Goal: Task Accomplishment & Management: Manage account settings

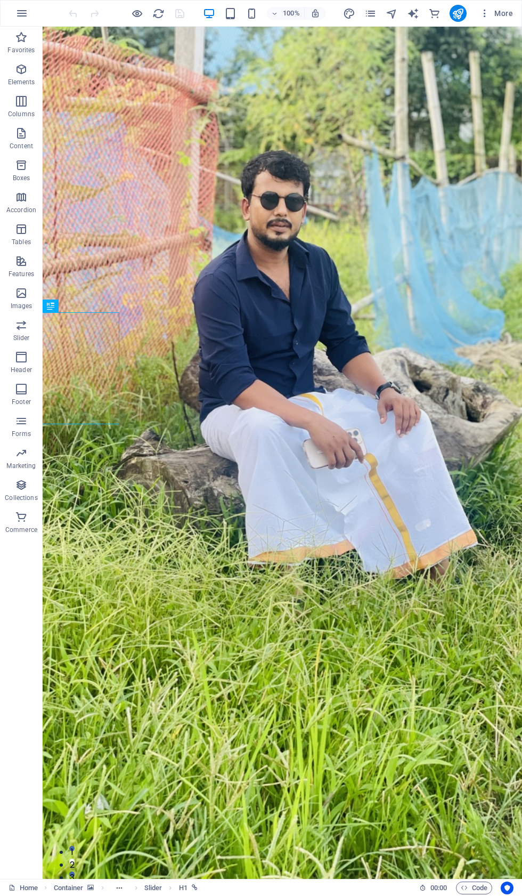
click at [369, 13] on icon "pages" at bounding box center [370, 13] width 12 height 12
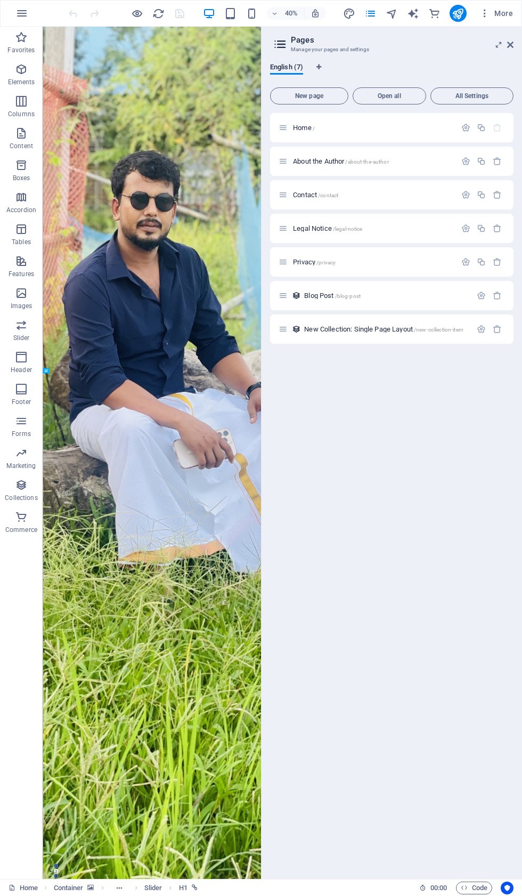
click at [460, 131] on button "button" at bounding box center [465, 127] width 15 height 9
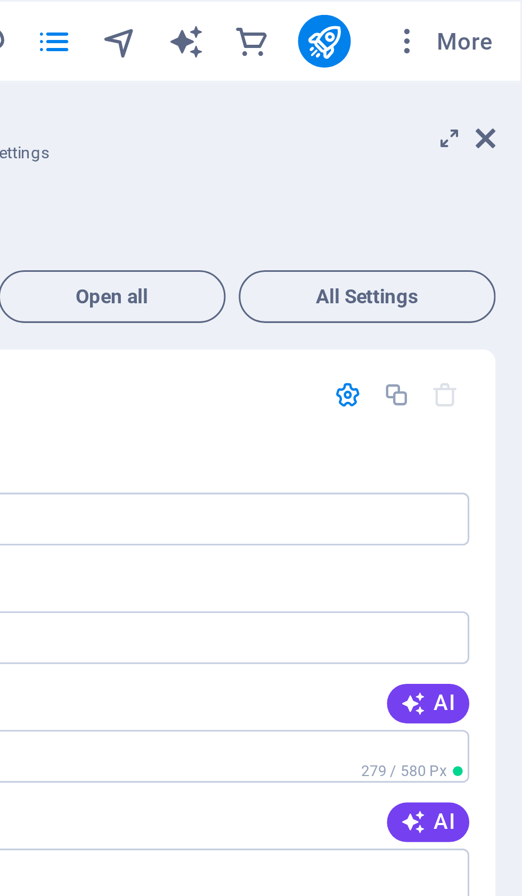
click at [507, 45] on icon at bounding box center [510, 44] width 6 height 9
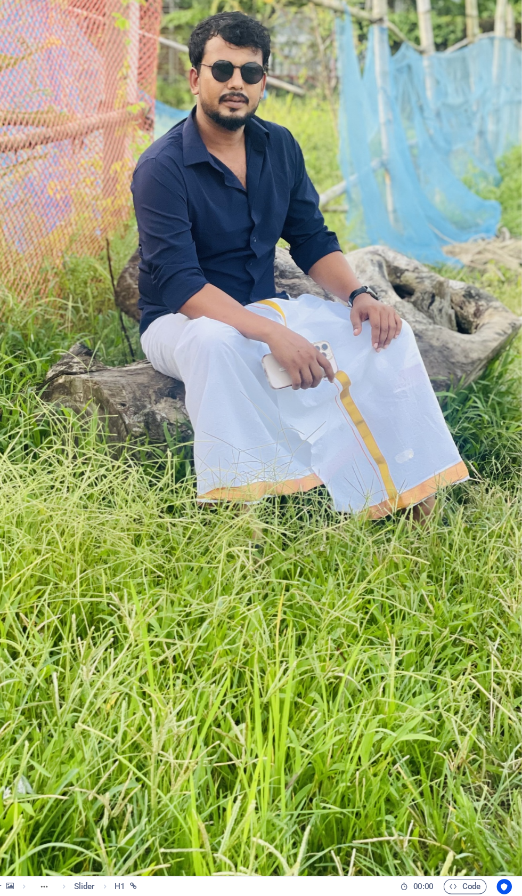
click at [461, 881] on span "Code" at bounding box center [474, 887] width 27 height 13
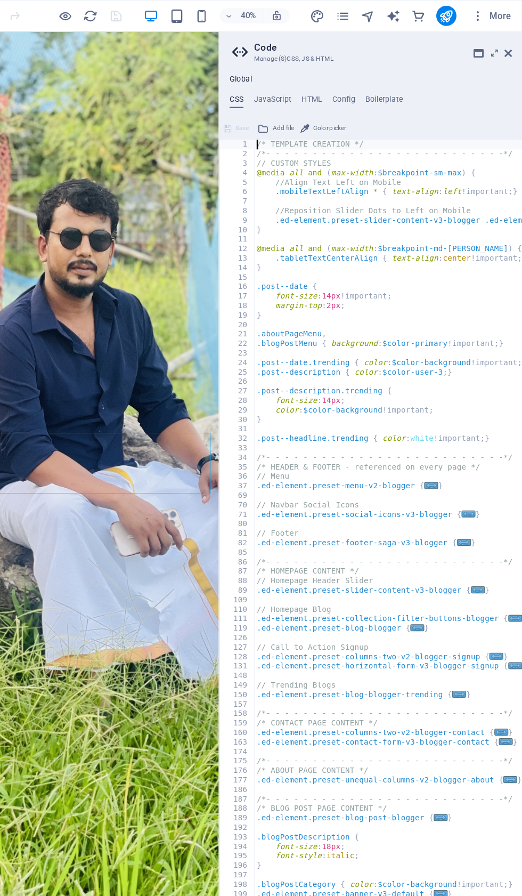
click at [336, 83] on h4 "HTML" at bounding box center [345, 86] width 18 height 12
type textarea "<a href="#main-content" class="wv-link-content button">Skip to main content</a>"
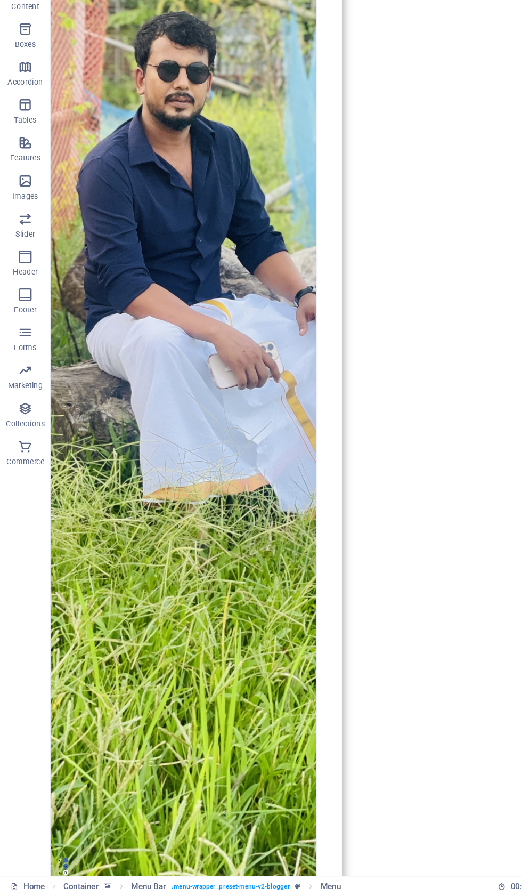
scroll to position [0, 80]
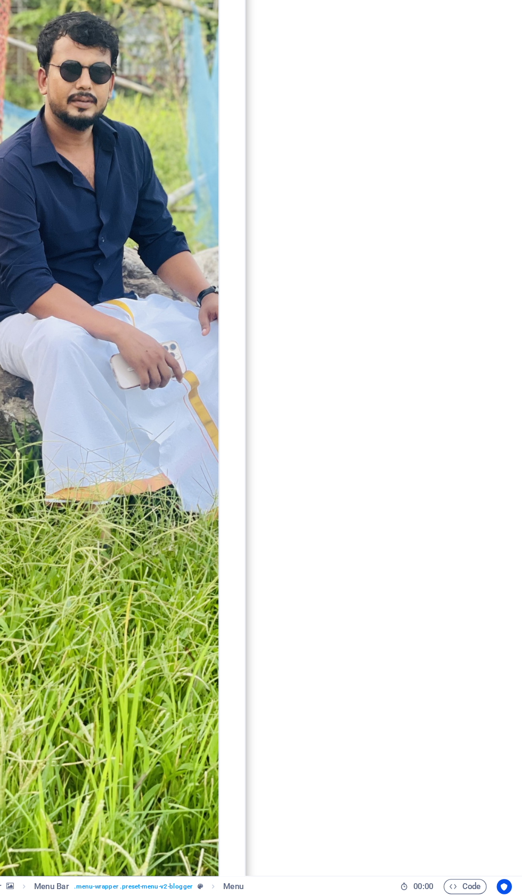
click at [461, 881] on span "Code" at bounding box center [474, 887] width 27 height 13
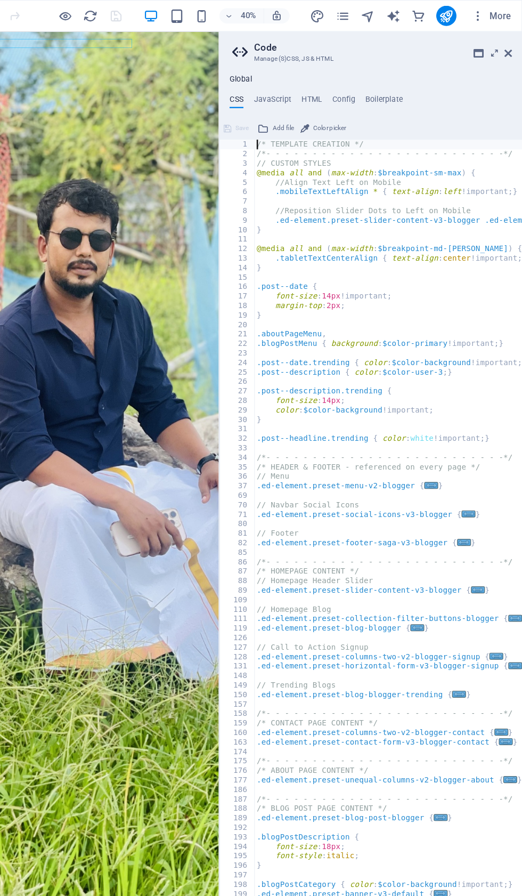
click at [436, 38] on aside "Code Manage (S)CSS, JS & HTML Global CSS JavaScript HTML Config Boilerplate /* …" at bounding box center [394, 453] width 256 height 852
click at [507, 45] on icon at bounding box center [510, 44] width 6 height 9
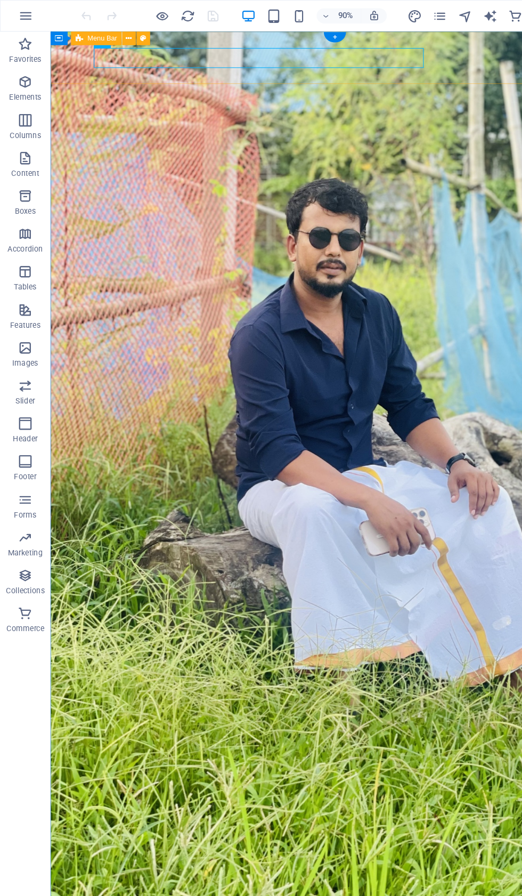
click at [96, 38] on button at bounding box center [92, 33] width 12 height 12
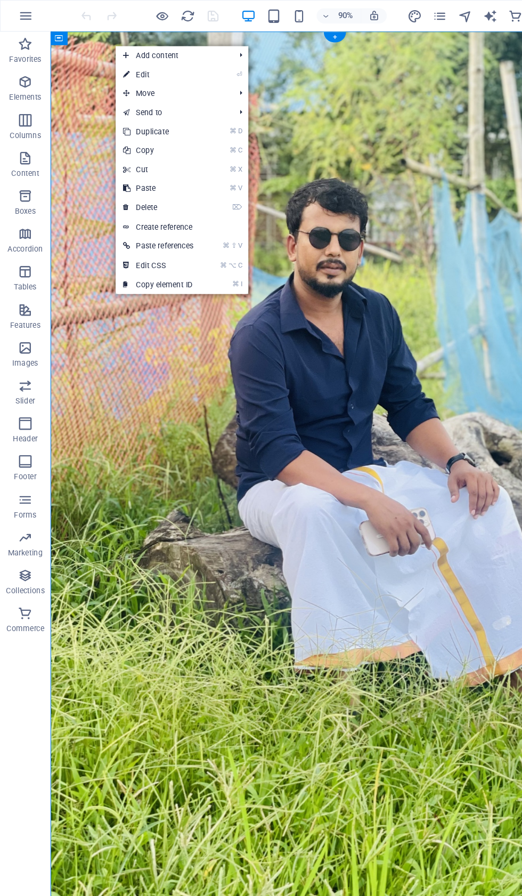
click at [144, 68] on link "⏎ Edit" at bounding box center [134, 63] width 72 height 16
select select "vh"
select select "header"
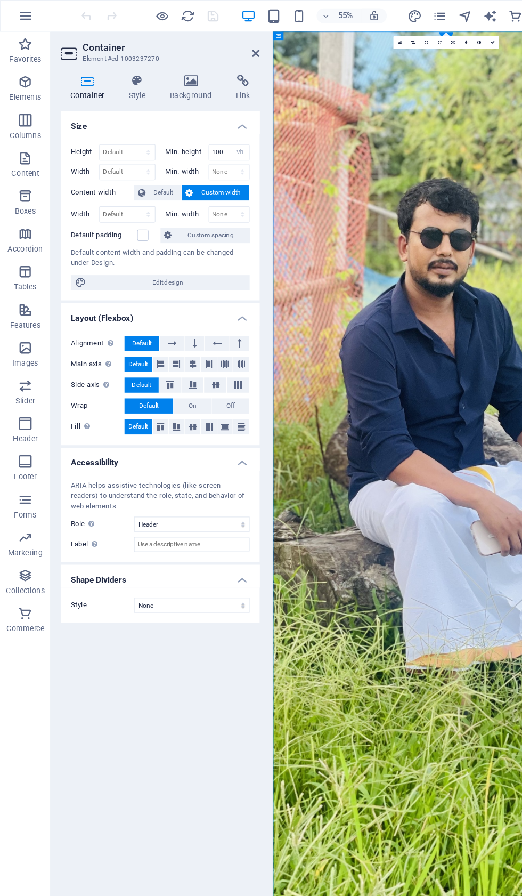
click at [207, 75] on h4 "Link" at bounding box center [205, 74] width 28 height 22
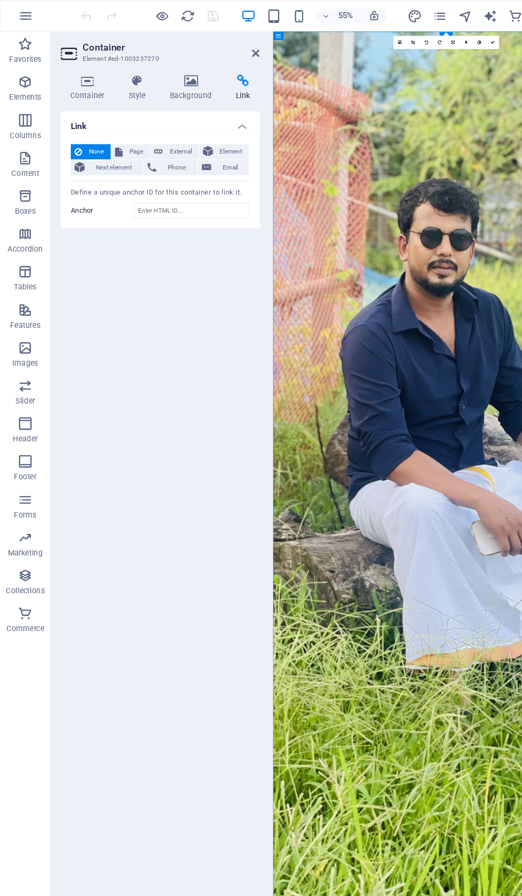
click at [152, 128] on span "External" at bounding box center [152, 127] width 23 height 13
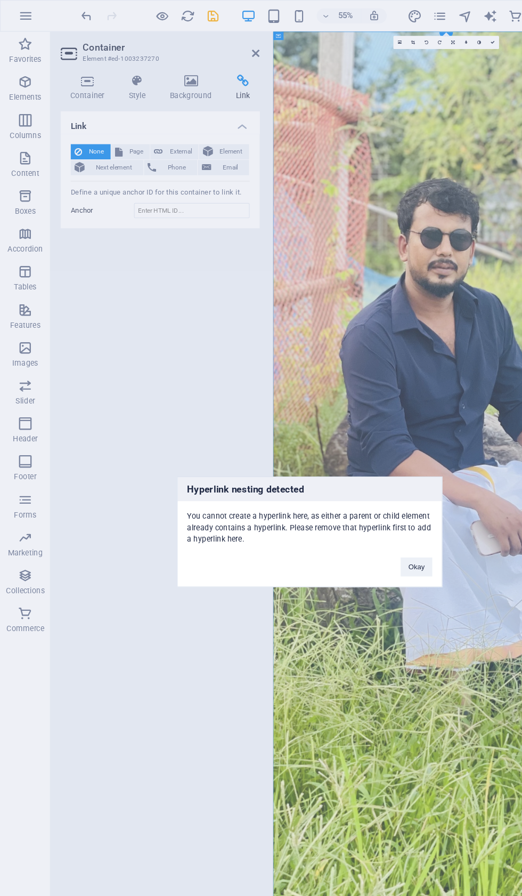
click at [348, 484] on button "Okay" at bounding box center [351, 477] width 27 height 16
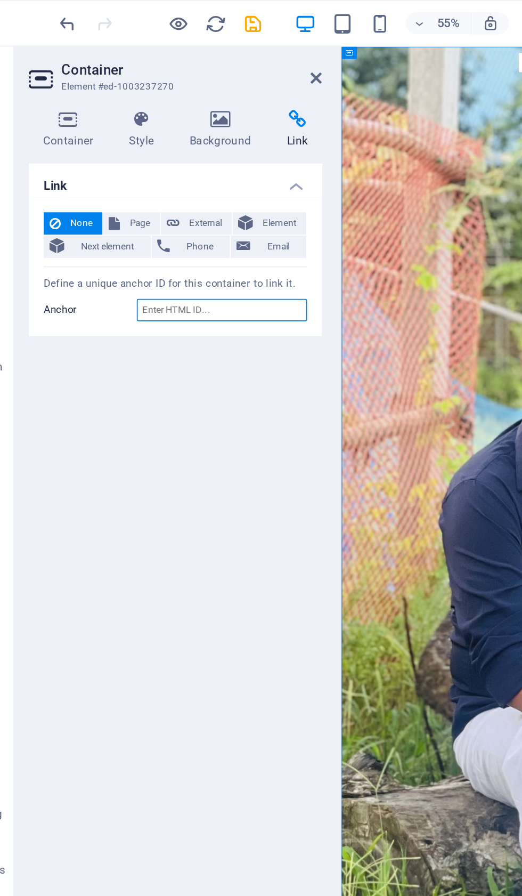
click at [133, 179] on input "Anchor" at bounding box center [162, 177] width 98 height 13
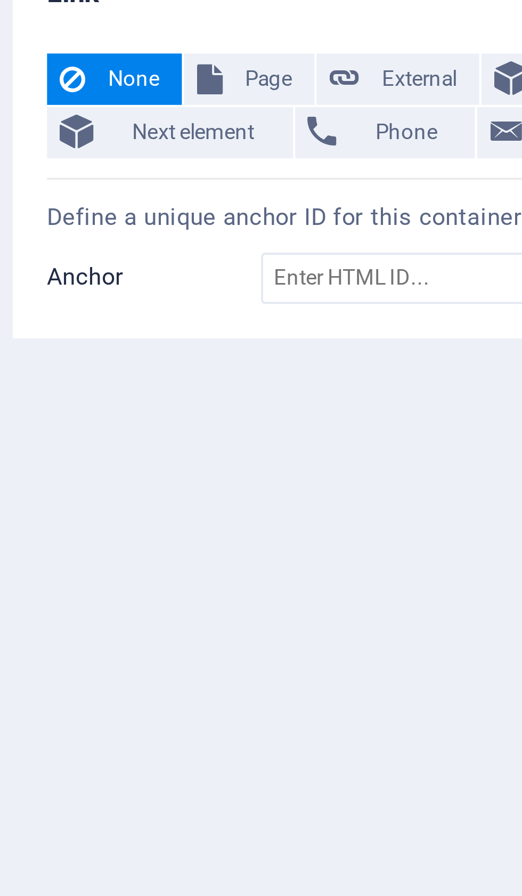
click at [107, 121] on span "Page" at bounding box center [115, 127] width 17 height 13
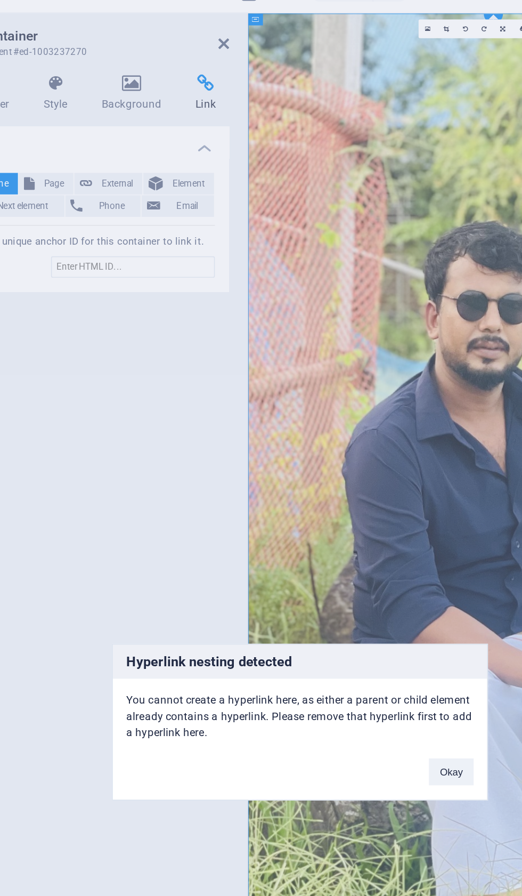
click at [338, 469] on button "Okay" at bounding box center [351, 477] width 27 height 16
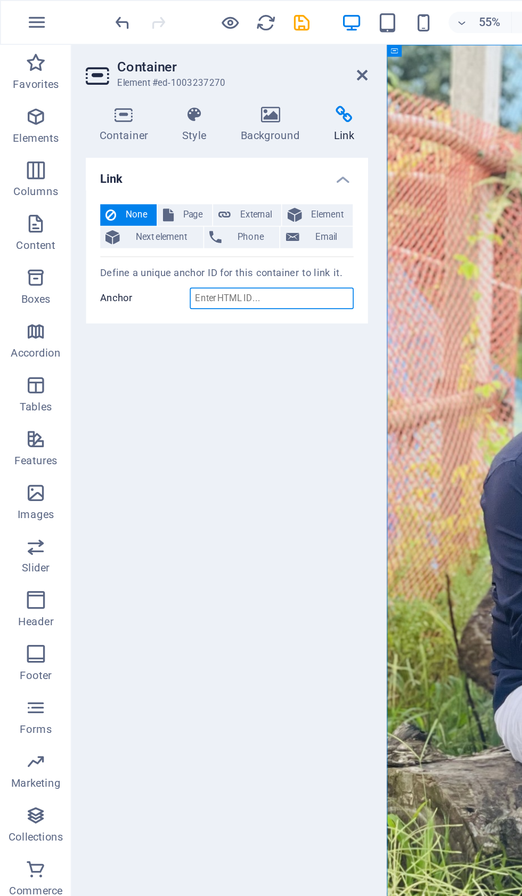
click at [173, 181] on input "Anchor" at bounding box center [162, 177] width 98 height 13
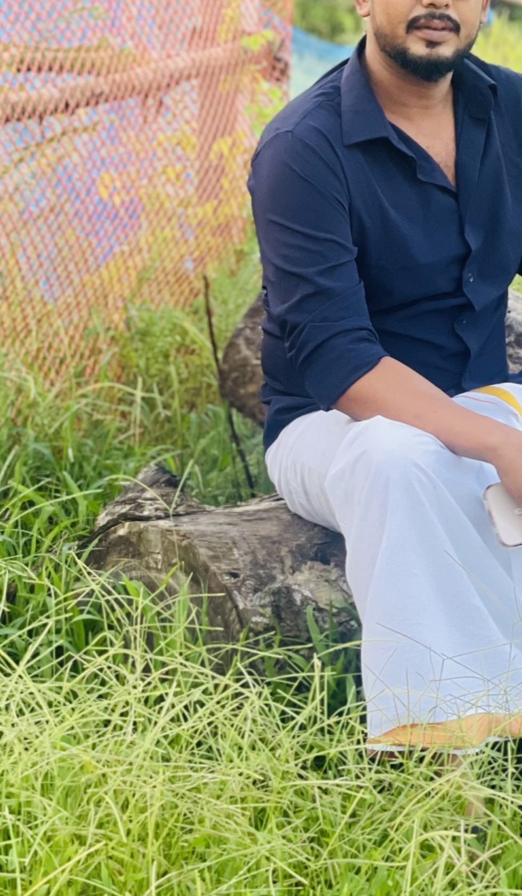
scroll to position [64, 0]
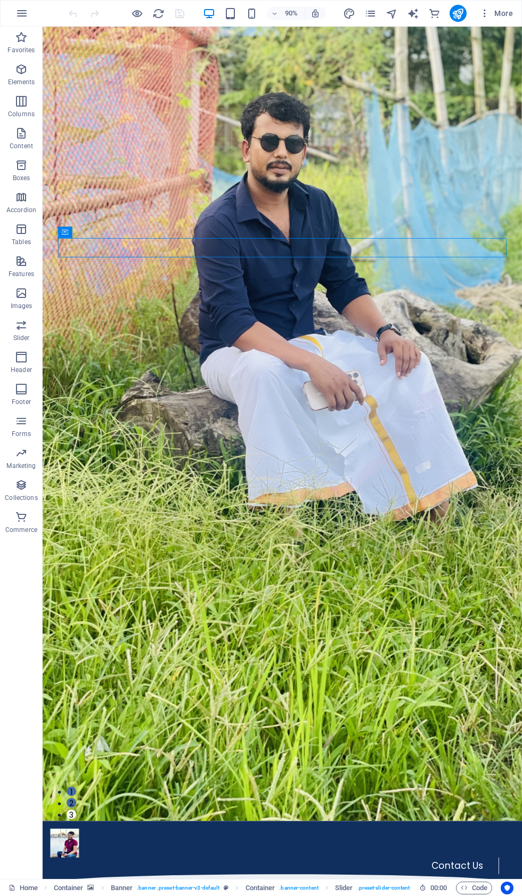
click at [372, 18] on icon "pages" at bounding box center [370, 13] width 12 height 12
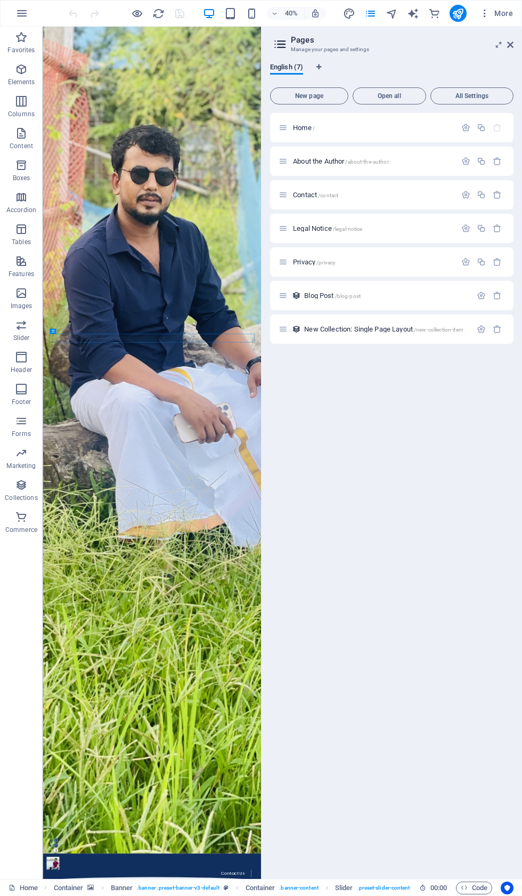
click at [463, 130] on icon "button" at bounding box center [465, 127] width 9 height 9
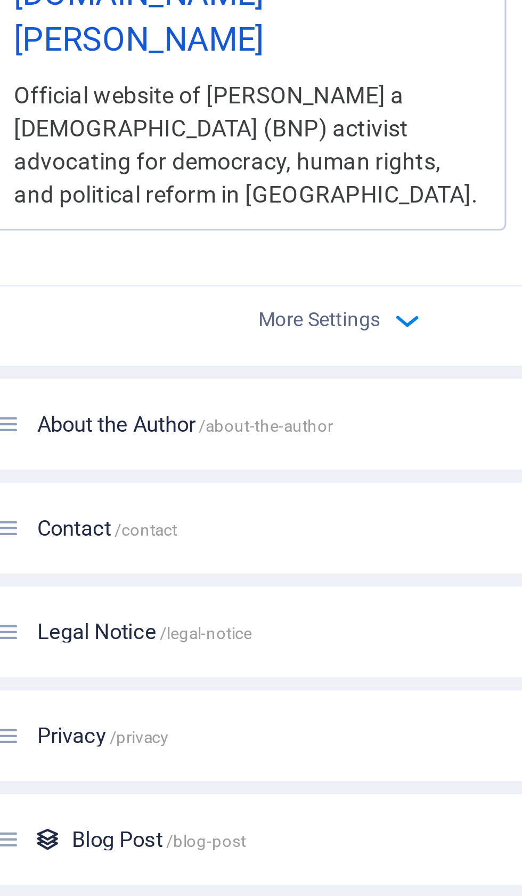
click at [365, 567] on span "More Settings" at bounding box center [384, 570] width 39 height 7
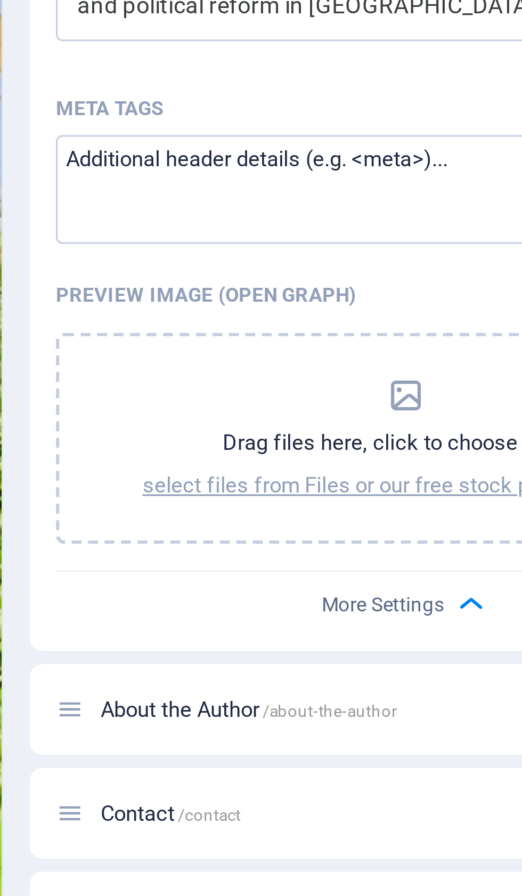
scroll to position [60, 0]
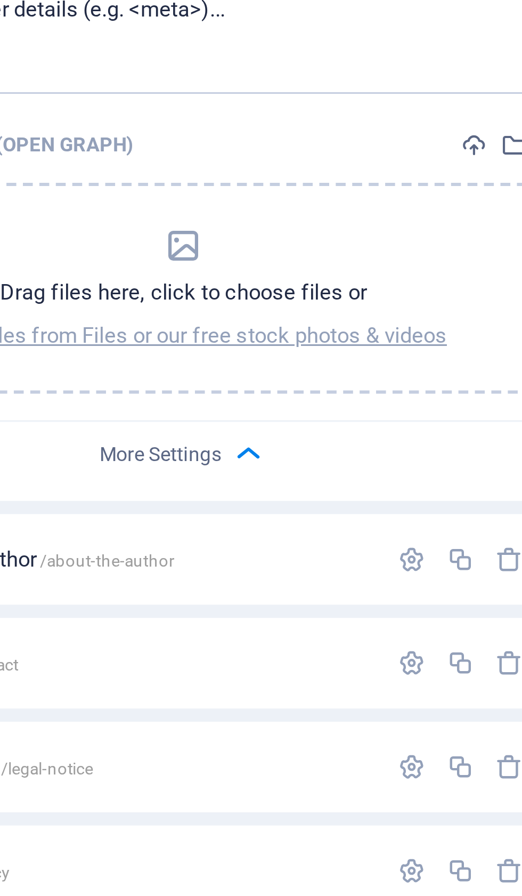
click at [461, 694] on icon "button" at bounding box center [465, 698] width 9 height 9
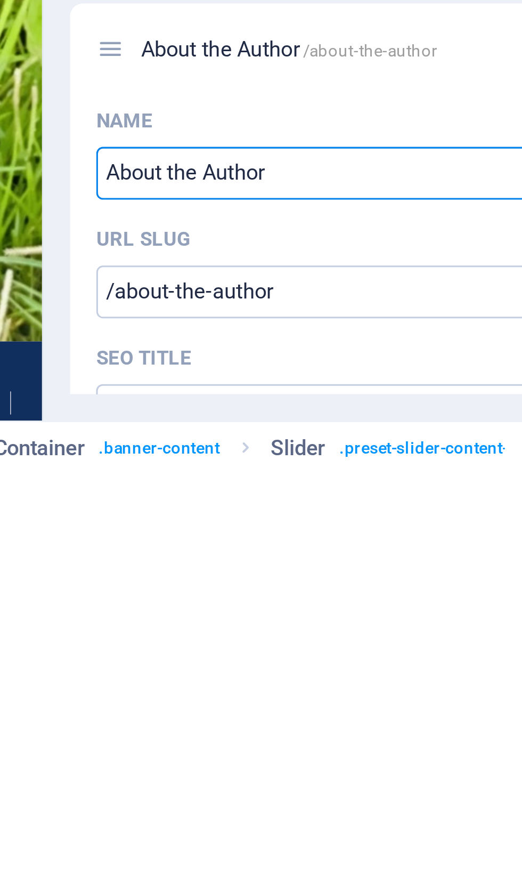
scroll to position [0, 0]
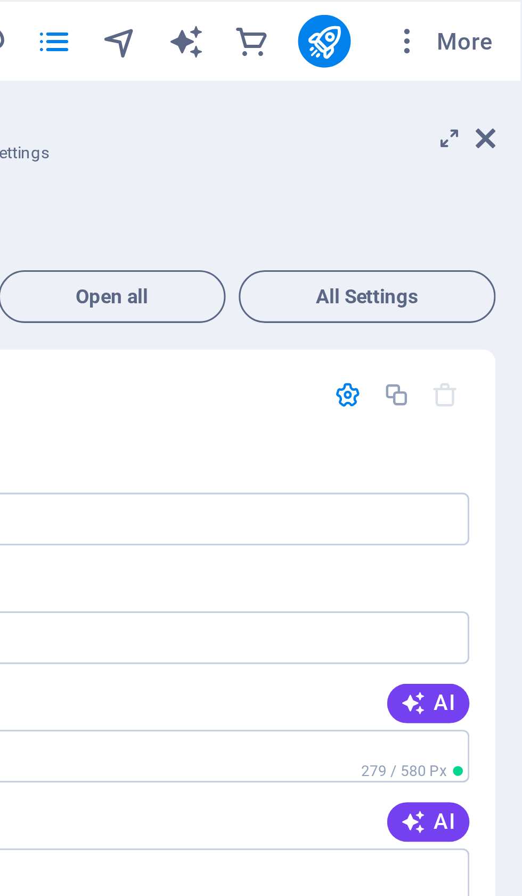
click at [431, 91] on button "All Settings" at bounding box center [472, 95] width 83 height 17
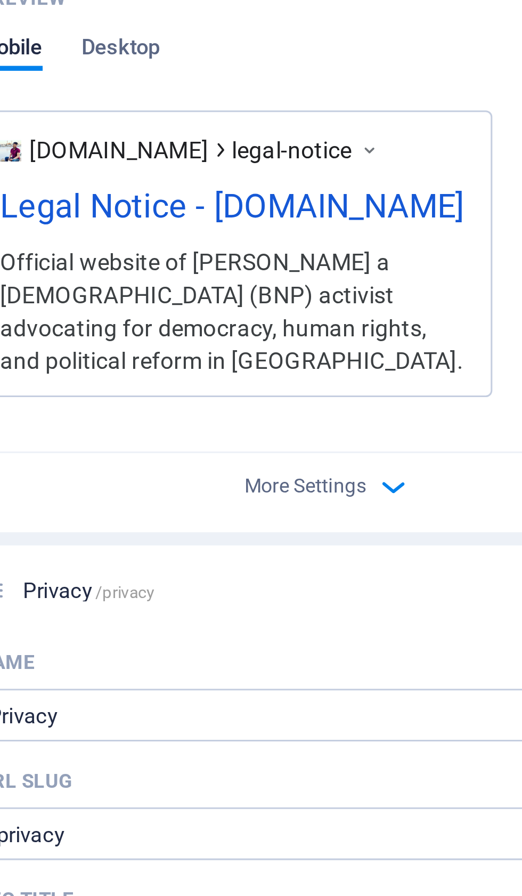
scroll to position [1815, 0]
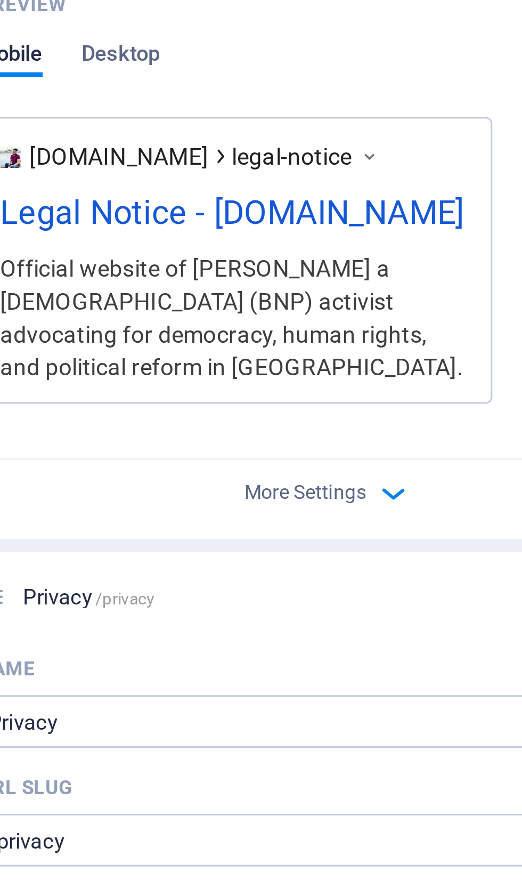
click at [407, 306] on icon "button" at bounding box center [413, 312] width 12 height 12
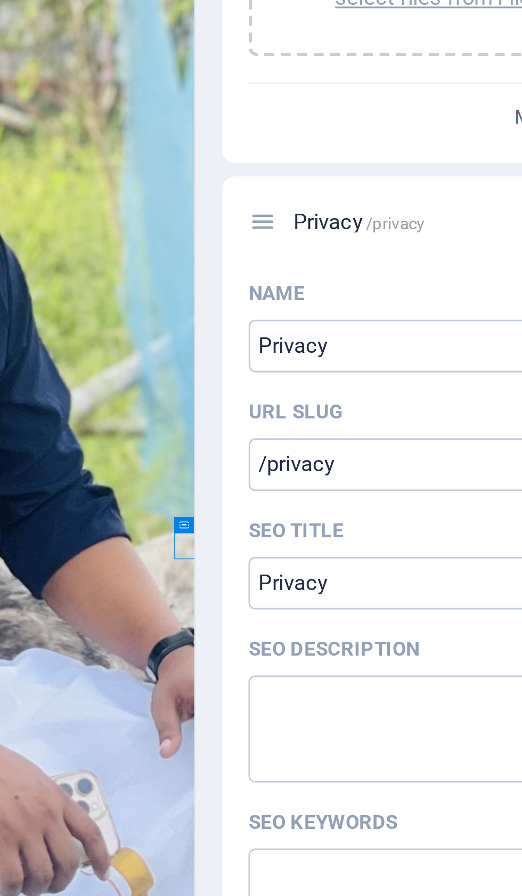
scroll to position [2090, 0]
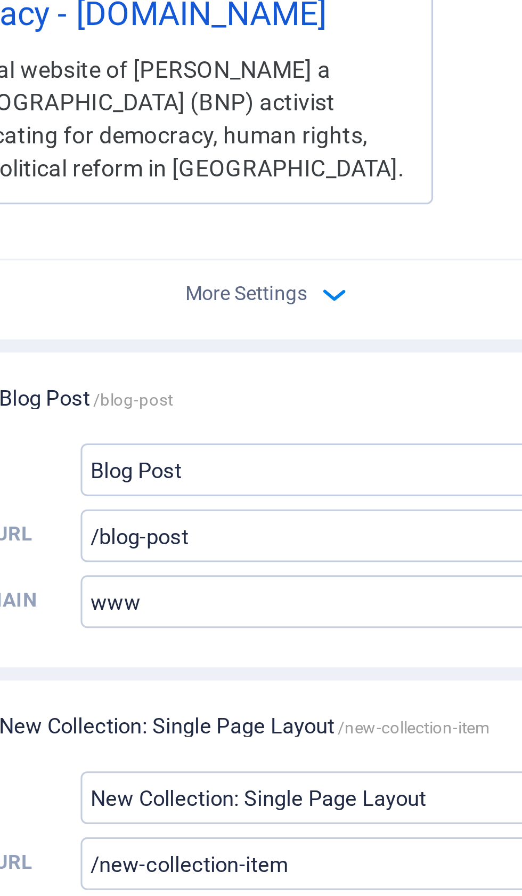
click at [331, 851] on input "www" at bounding box center [418, 859] width 174 height 17
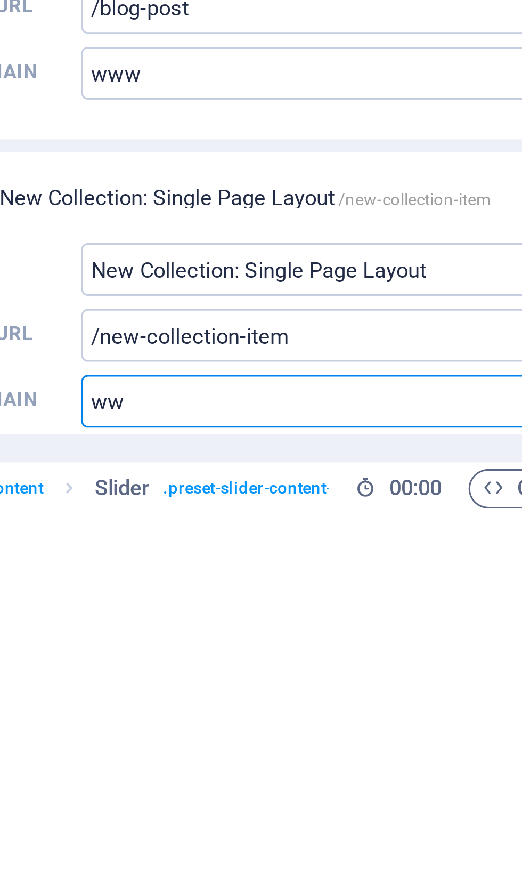
type input "w"
click at [331, 851] on input "Subdomain ​" at bounding box center [418, 859] width 174 height 17
type input "Iqbalhossain.net"
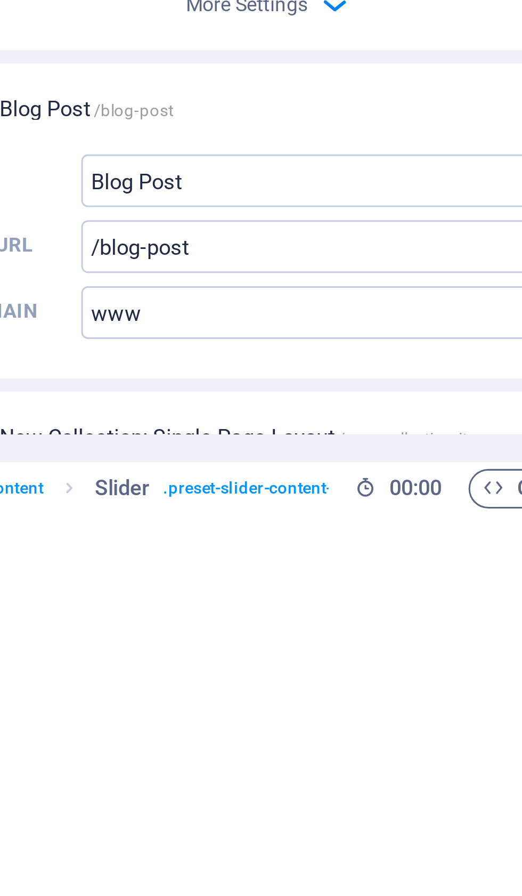
scroll to position [2011, 0]
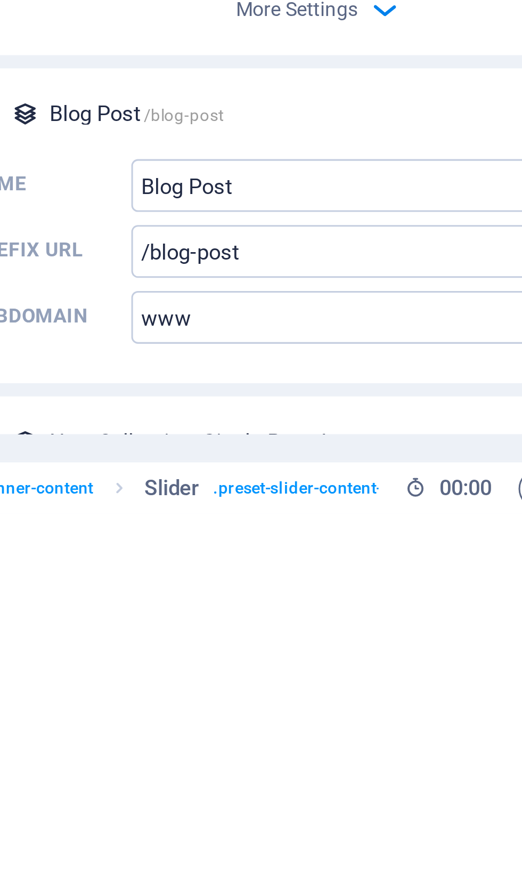
click at [331, 824] on input "www" at bounding box center [418, 832] width 174 height 17
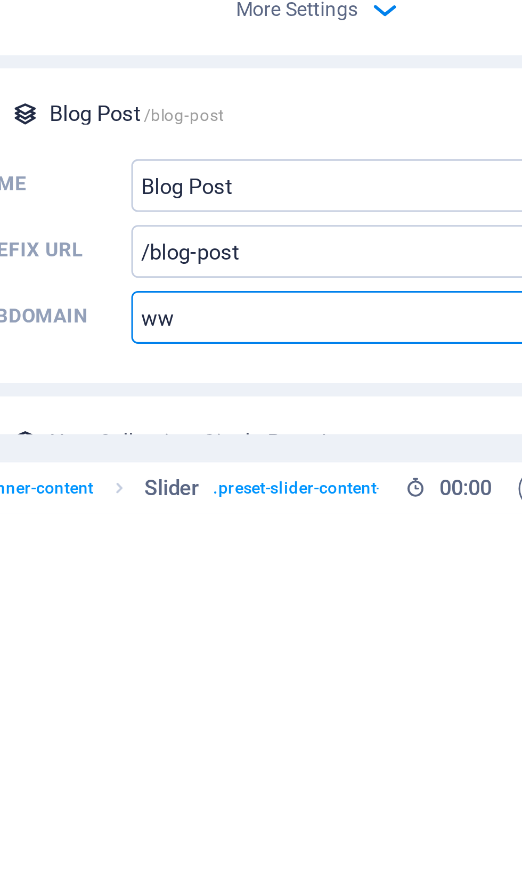
type input "w"
type input "Iqbalhossain.net"
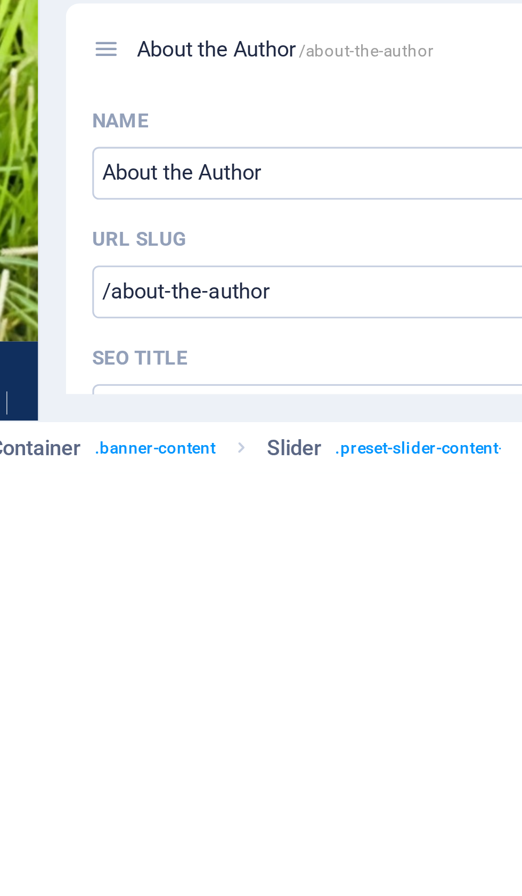
scroll to position [0, 0]
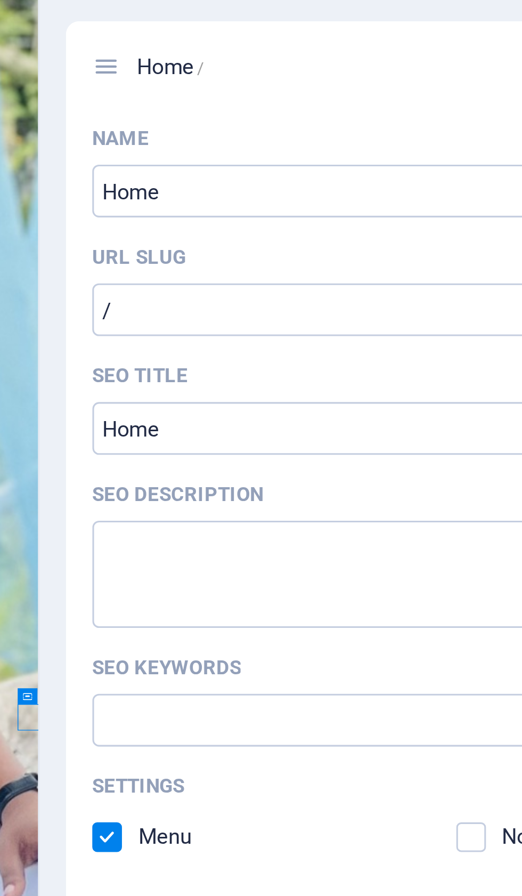
click at [279, 198] on input "/" at bounding box center [392, 206] width 226 height 17
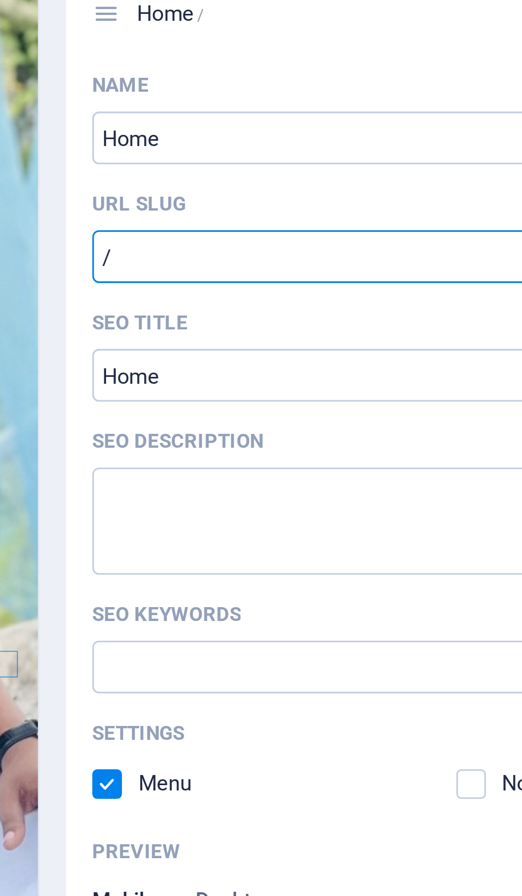
type input "/iqbal-hasan"
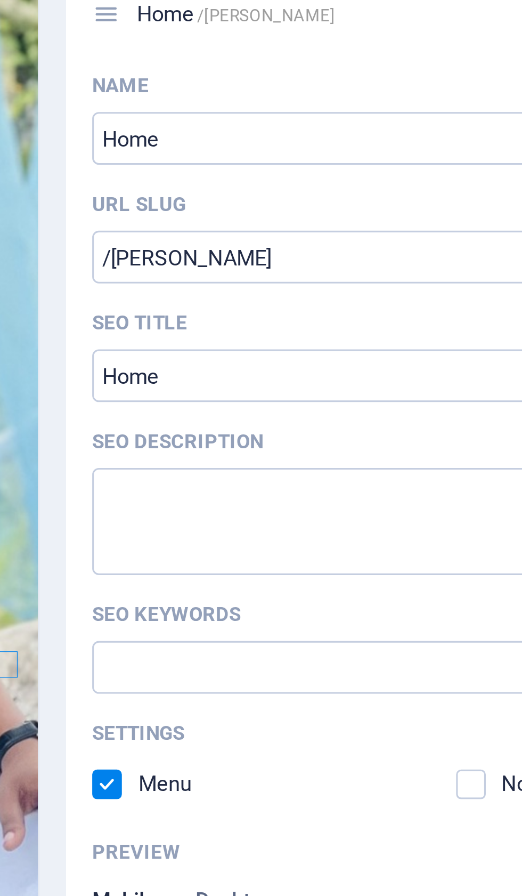
click at [279, 236] on input "SEO Title" at bounding box center [392, 244] width 226 height 17
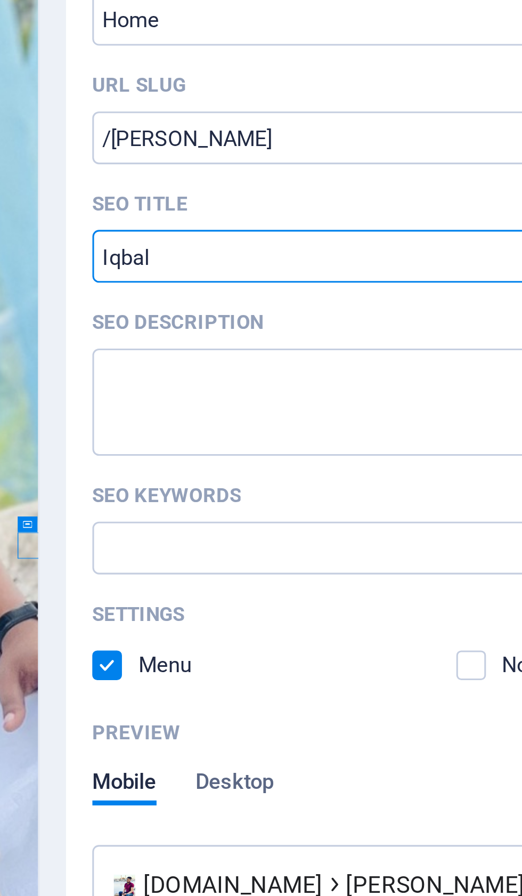
type input "Iqba"
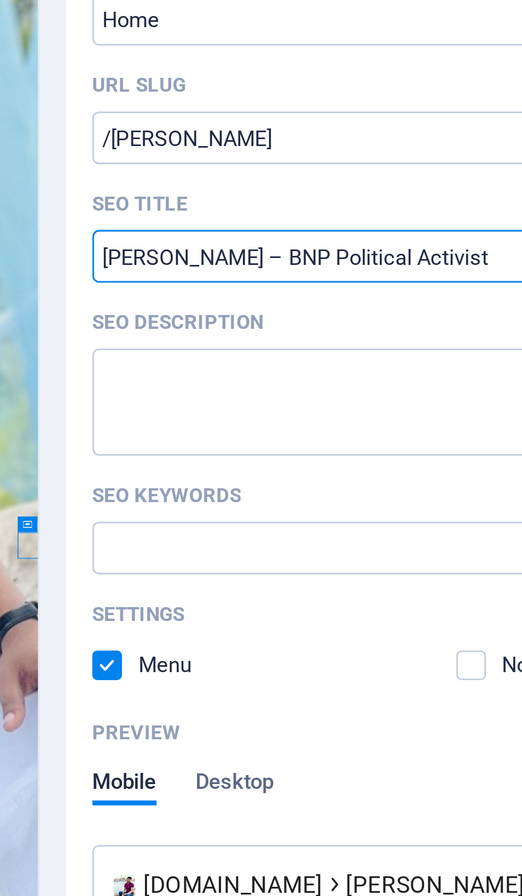
type input "Iqbal Hasan – BNP Political Activist"
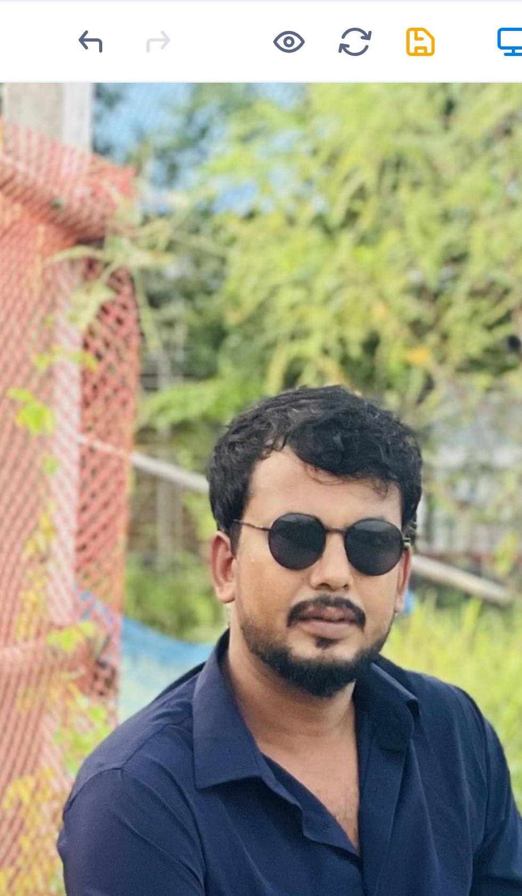
click at [174, 13] on icon "save" at bounding box center [180, 13] width 12 height 12
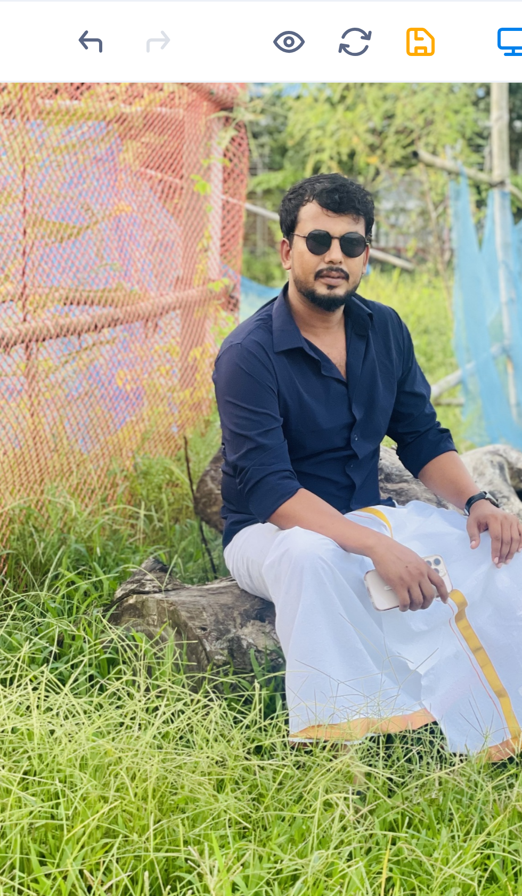
checkbox input "false"
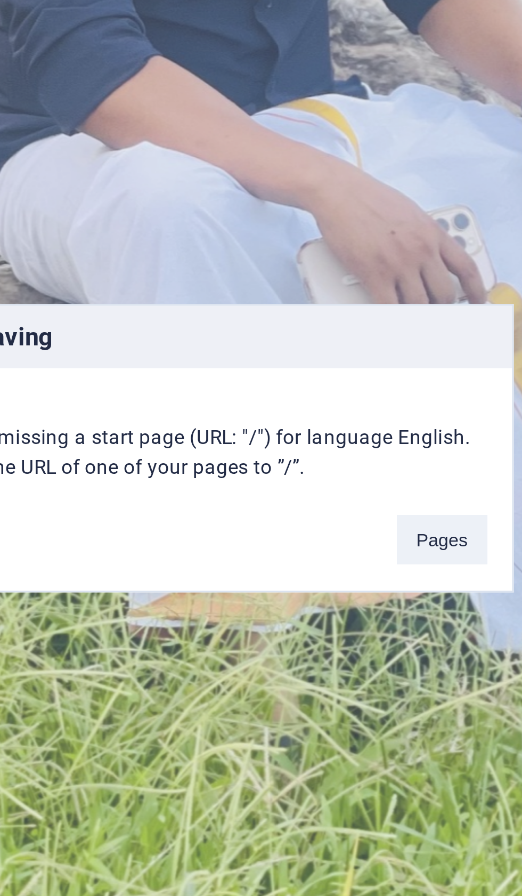
click at [335, 469] on button "Pages" at bounding box center [349, 477] width 29 height 16
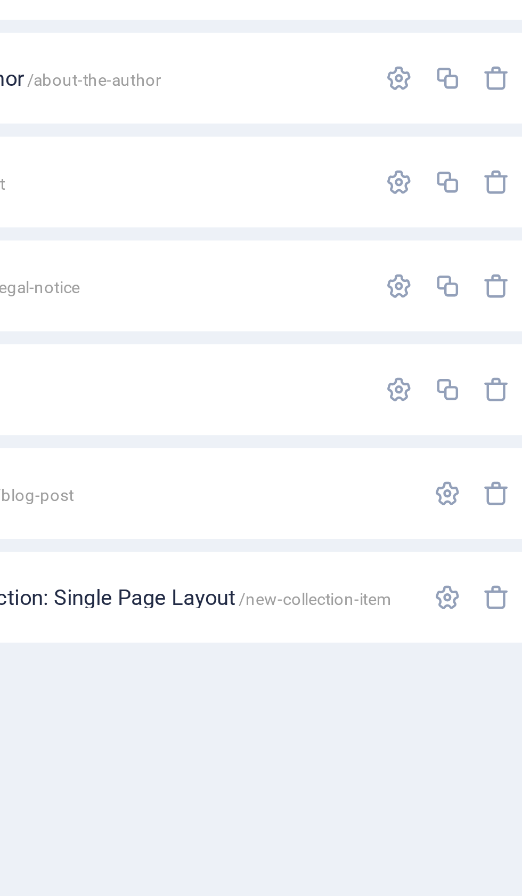
click at [477, 291] on icon "button" at bounding box center [481, 295] width 9 height 9
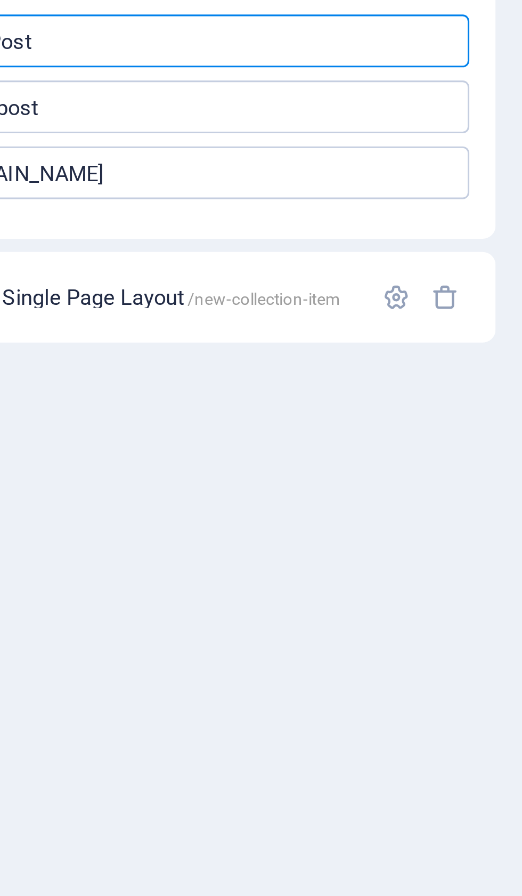
click at [477, 397] on icon "button" at bounding box center [481, 401] width 9 height 9
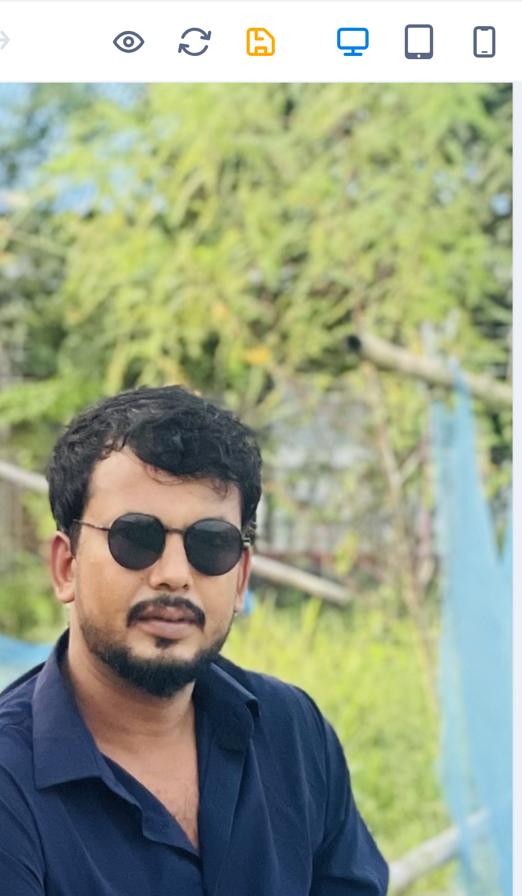
click at [174, 12] on icon "save" at bounding box center [180, 13] width 12 height 12
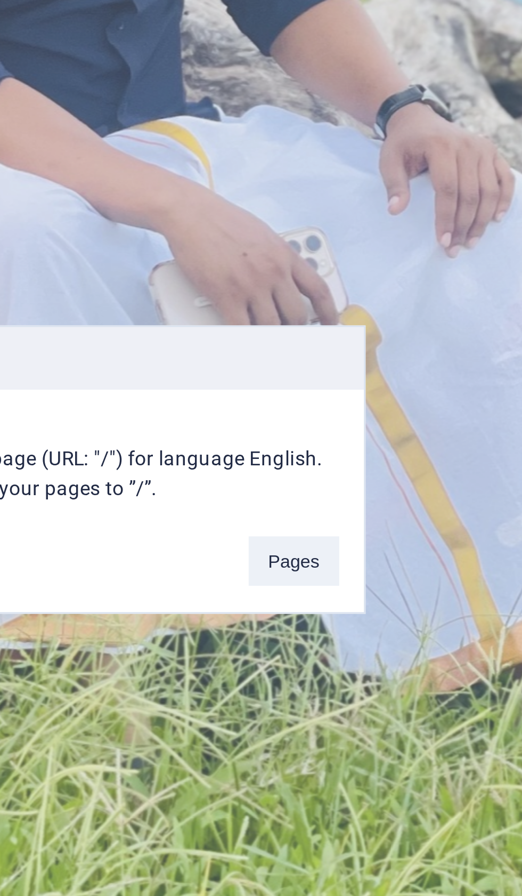
click at [335, 469] on button "Pages" at bounding box center [349, 477] width 29 height 16
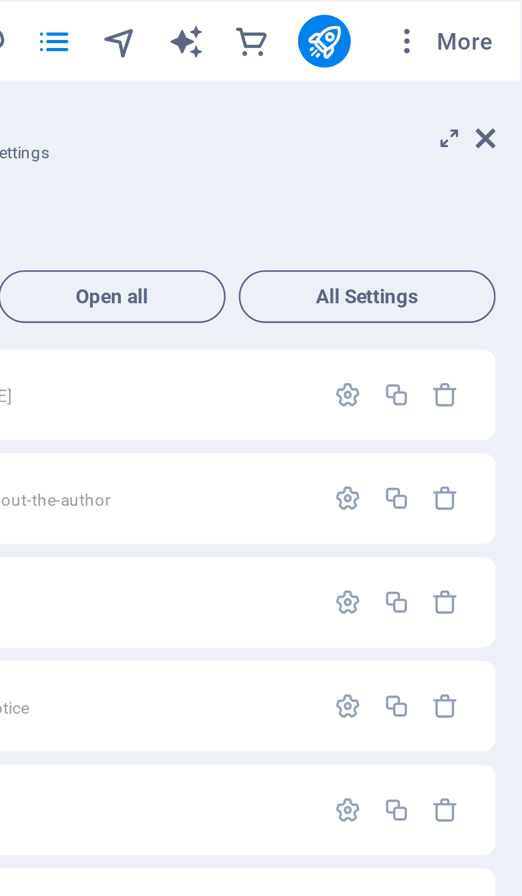
click at [480, 13] on icon "button" at bounding box center [485, 13] width 11 height 11
click at [135, 13] on div at bounding box center [261, 448] width 522 height 896
click at [480, 16] on icon "button" at bounding box center [485, 13] width 11 height 11
click at [158, 47] on div at bounding box center [261, 448] width 522 height 896
click at [507, 46] on icon at bounding box center [510, 44] width 6 height 9
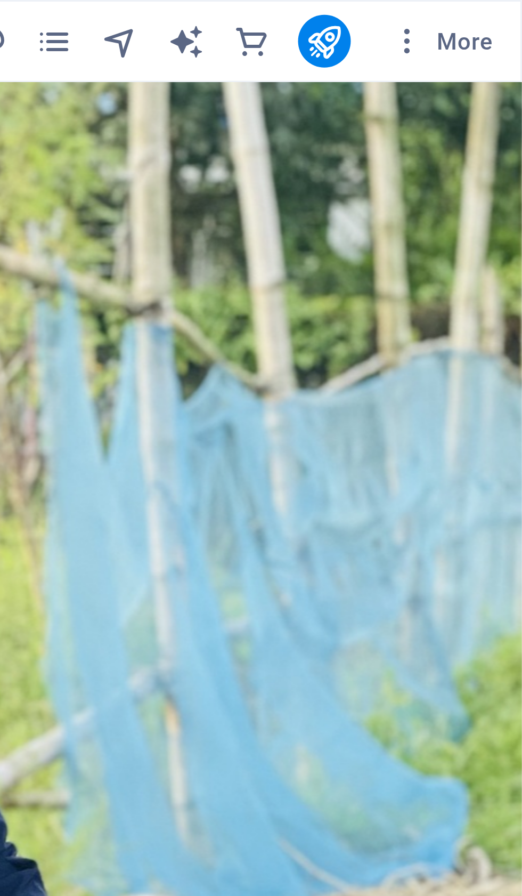
click at [480, 15] on icon "button" at bounding box center [485, 13] width 11 height 11
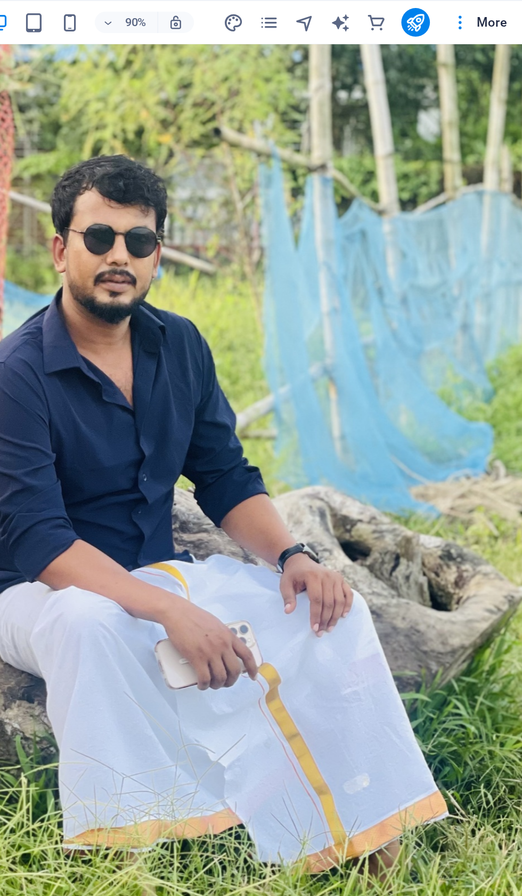
click at [279, 17] on div at bounding box center [261, 448] width 522 height 896
click at [480, 14] on span "More" at bounding box center [497, 13] width 34 height 11
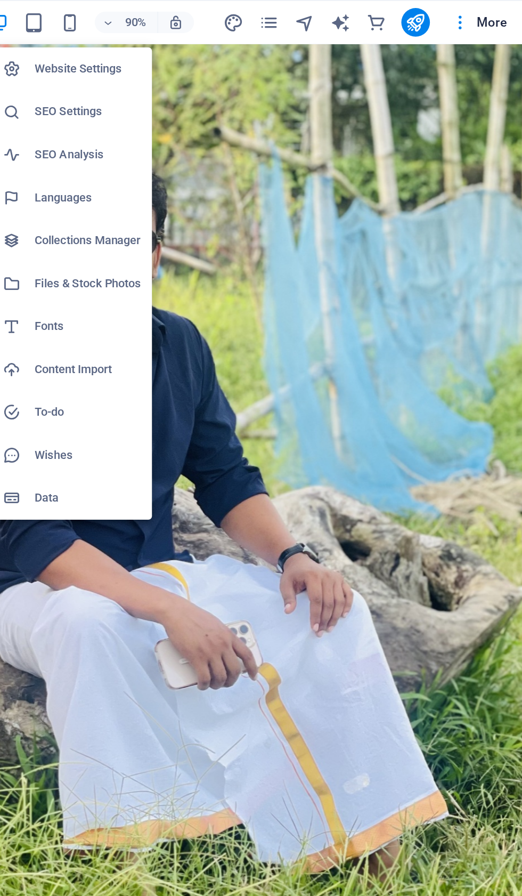
click at [231, 40] on h6 "Website Settings" at bounding box center [262, 41] width 63 height 13
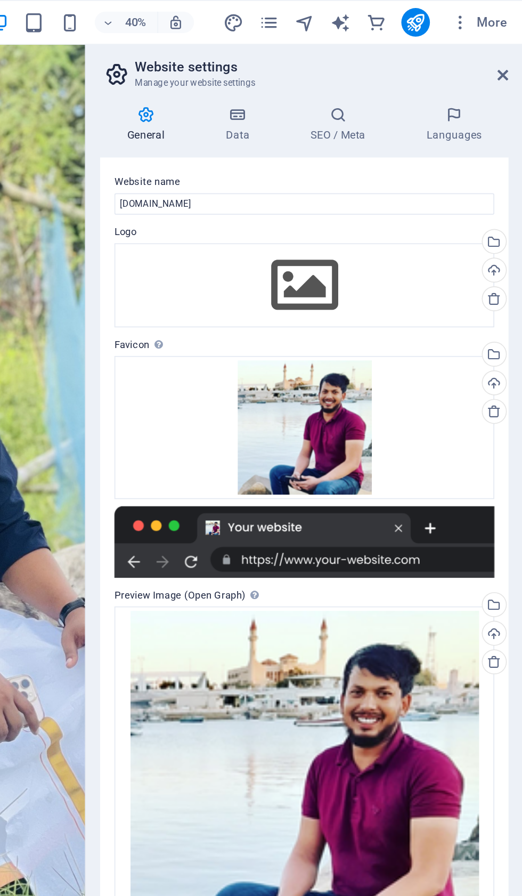
click at [379, 73] on icon at bounding box center [411, 68] width 65 height 11
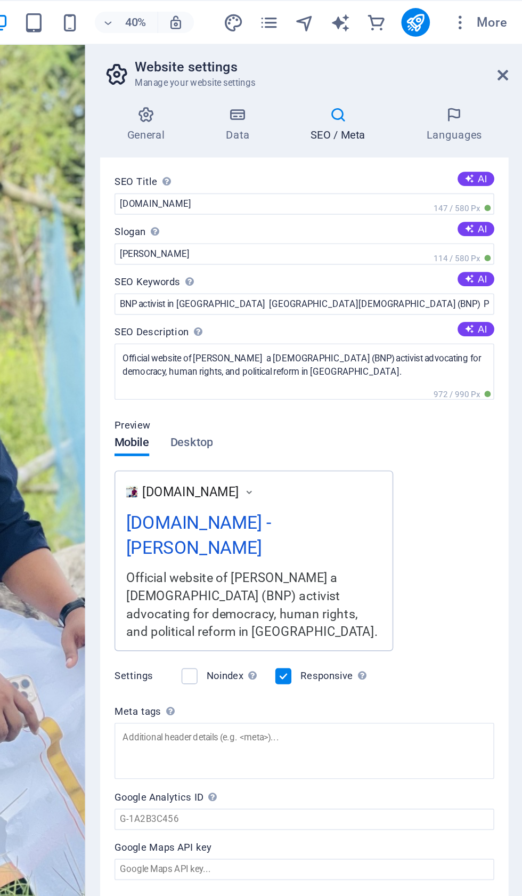
click at [270, 71] on icon at bounding box center [297, 68] width 54 height 11
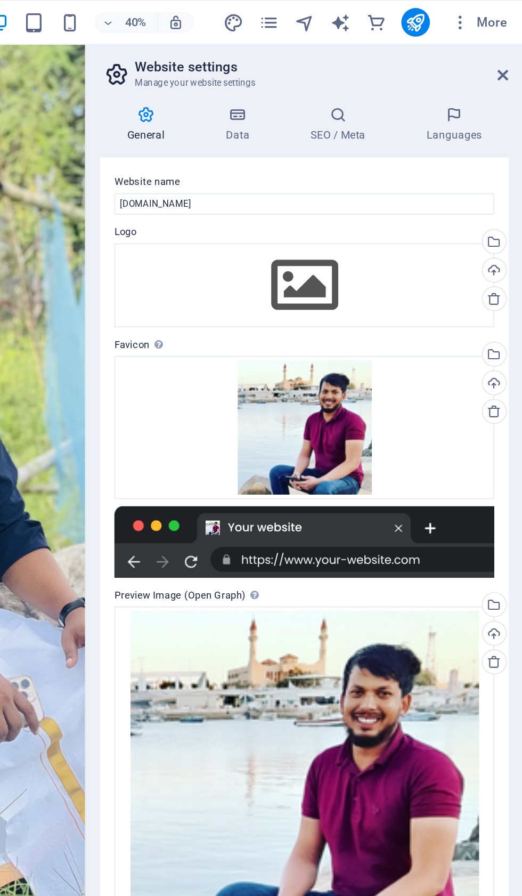
click at [279, 329] on div at bounding box center [392, 323] width 226 height 43
click at [279, 326] on div at bounding box center [392, 323] width 226 height 43
click at [279, 330] on div at bounding box center [392, 323] width 226 height 43
click at [279, 343] on div at bounding box center [392, 323] width 226 height 43
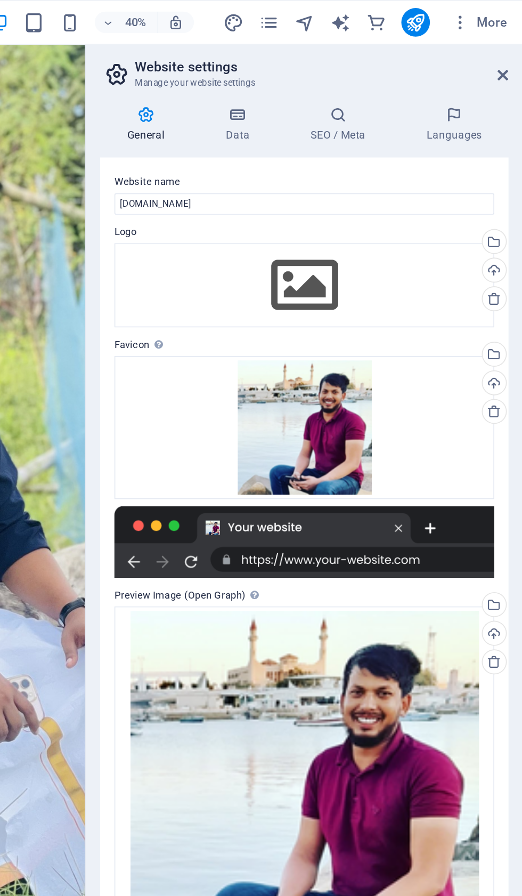
click at [279, 344] on div at bounding box center [392, 323] width 226 height 43
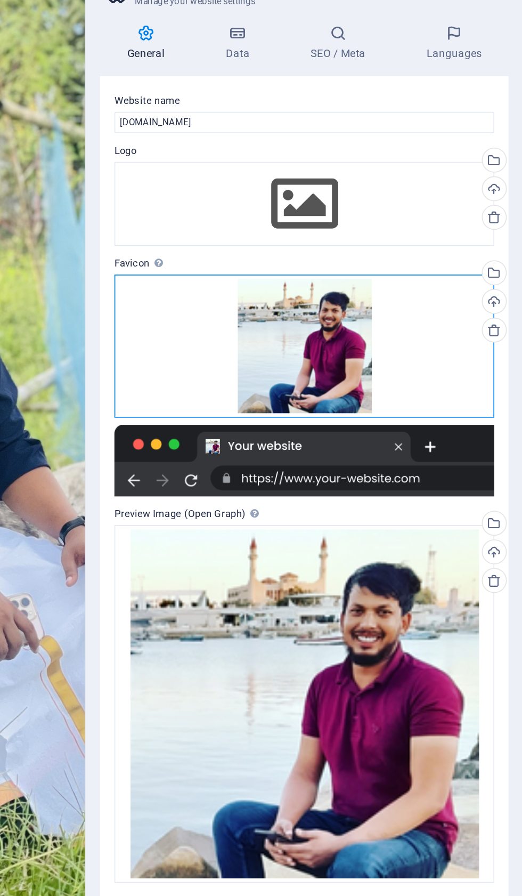
click at [279, 212] on div "Drag files here, click to choose files or select files from Files or our free s…" at bounding box center [392, 254] width 226 height 85
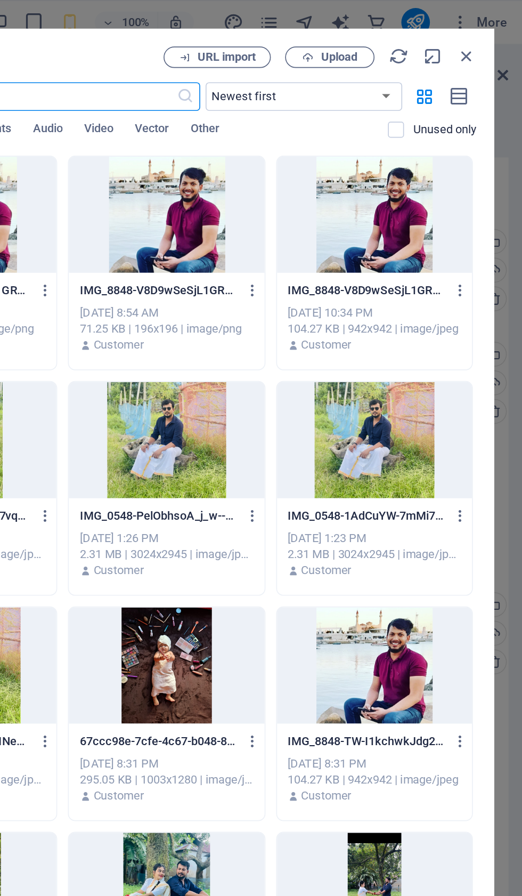
click at [483, 31] on icon "button" at bounding box center [489, 34] width 12 height 12
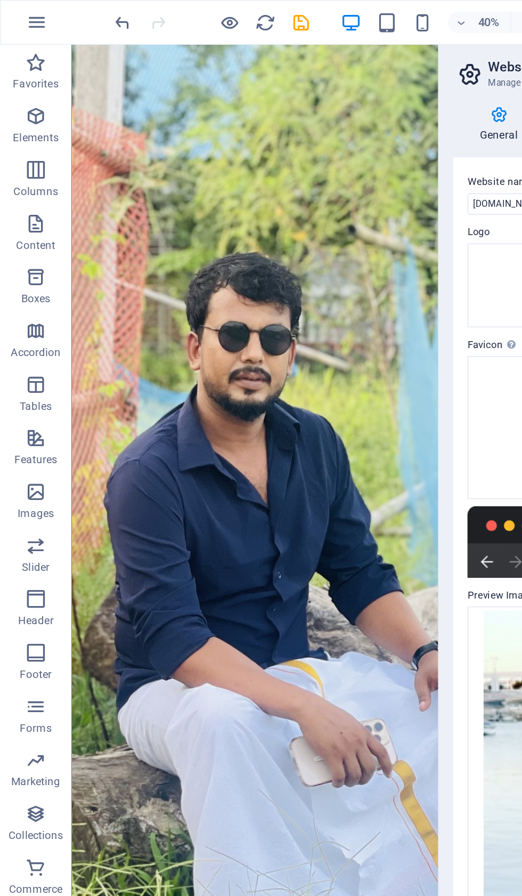
click at [24, 364] on span "Header" at bounding box center [21, 364] width 43 height 26
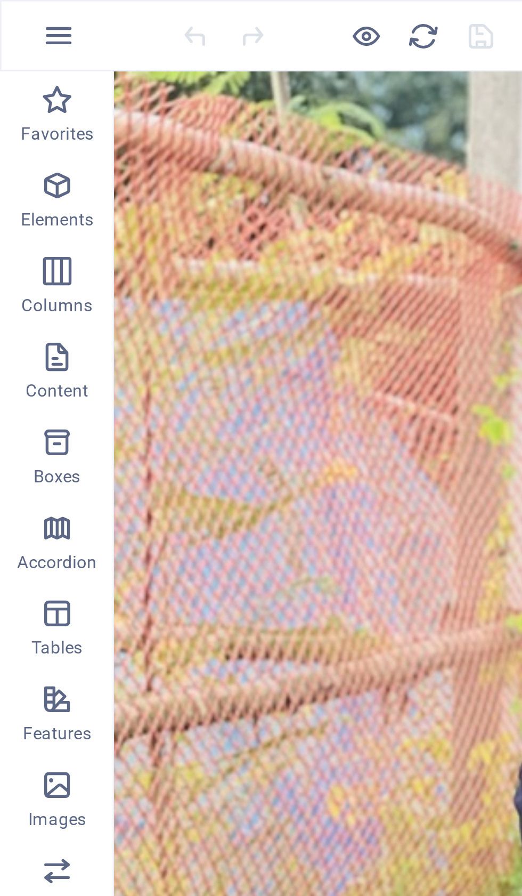
click at [23, 12] on icon "button" at bounding box center [21, 13] width 13 height 13
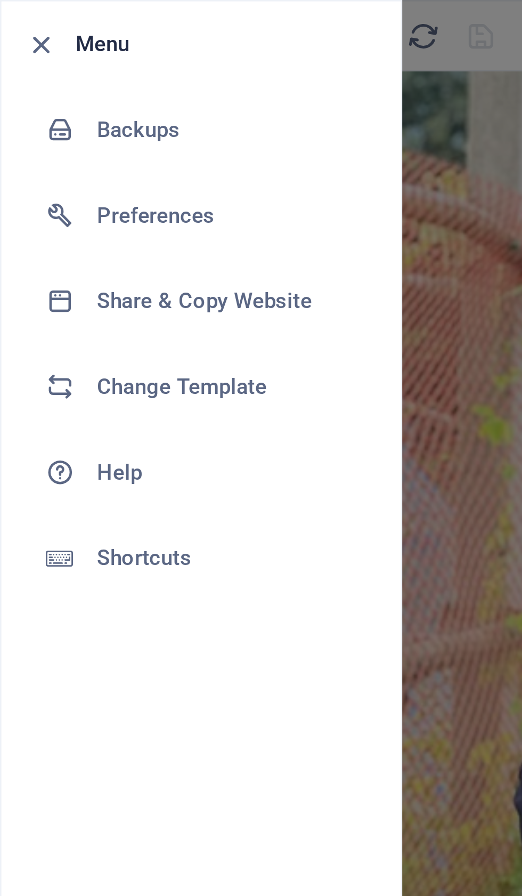
click at [67, 49] on h6 "Backups" at bounding box center [85, 48] width 99 height 13
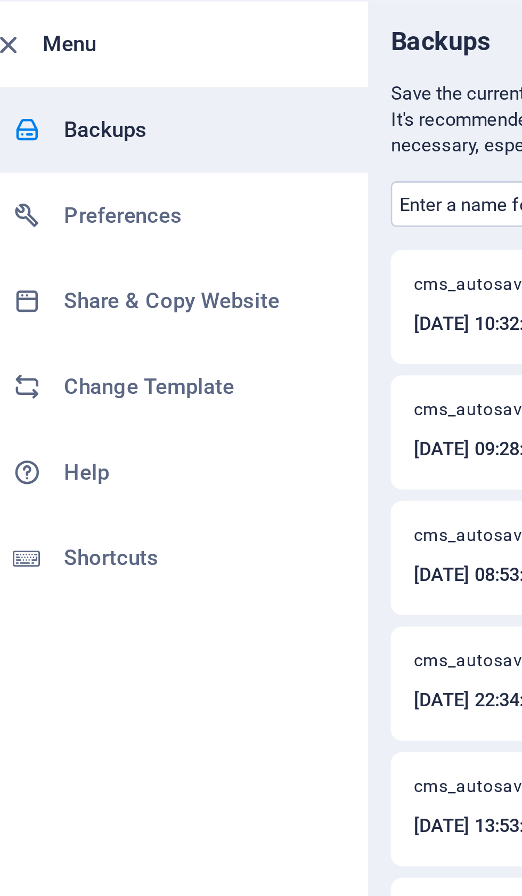
click at [62, 144] on h6 "Change Template" at bounding box center [85, 144] width 99 height 13
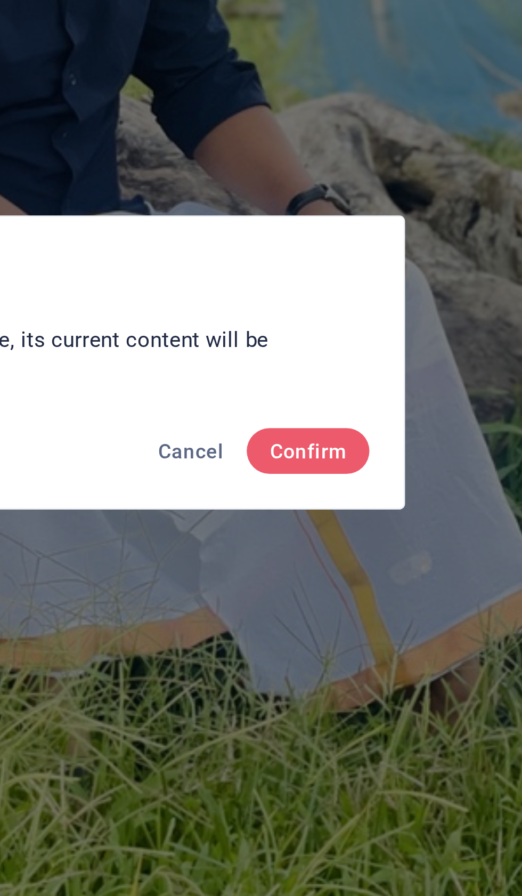
click at [370, 477] on span "Confirm" at bounding box center [384, 481] width 29 height 9
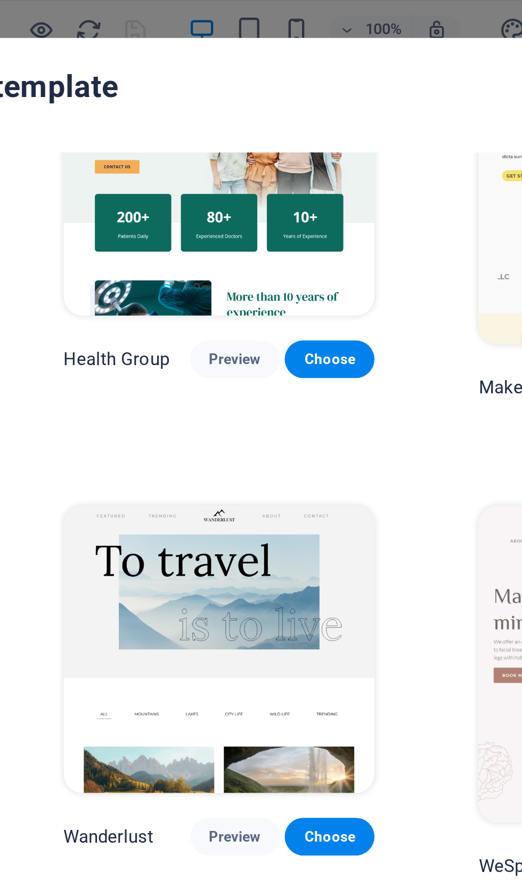
click at [213, 373] on span "Preview" at bounding box center [224, 377] width 23 height 9
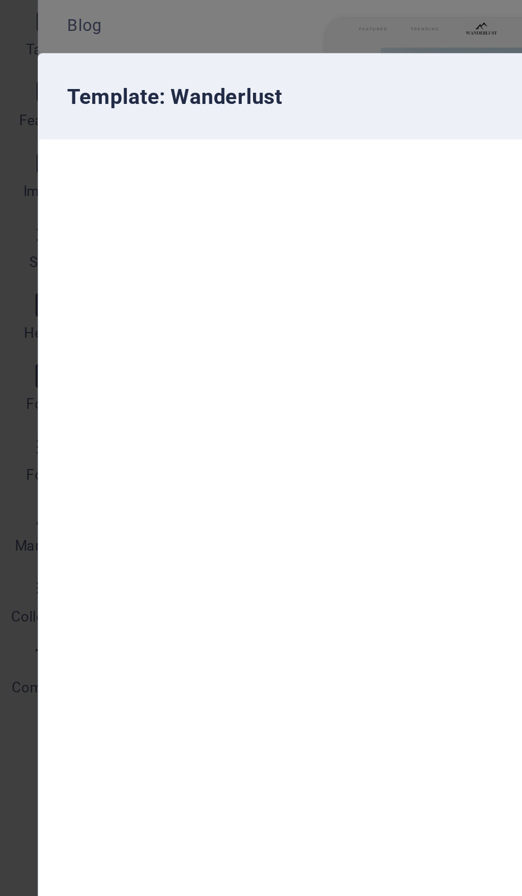
scroll to position [3, 0]
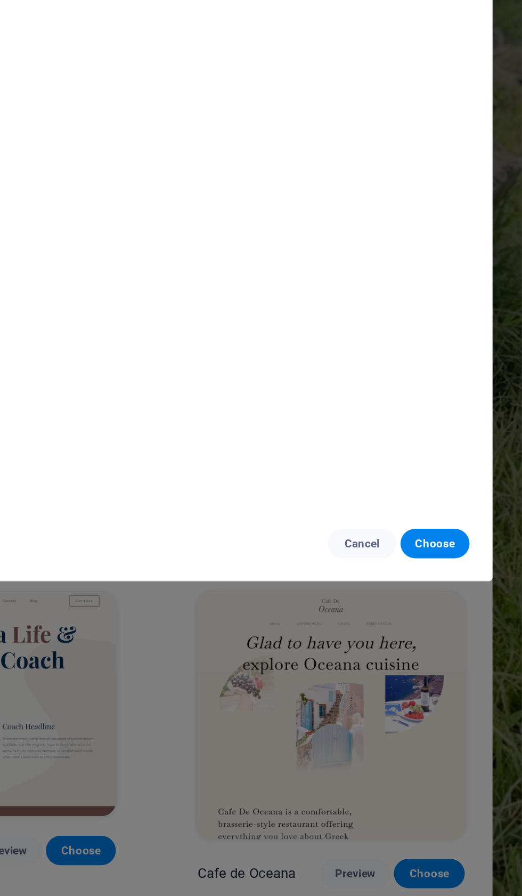
click at [410, 622] on button "Cancel" at bounding box center [430, 630] width 40 height 17
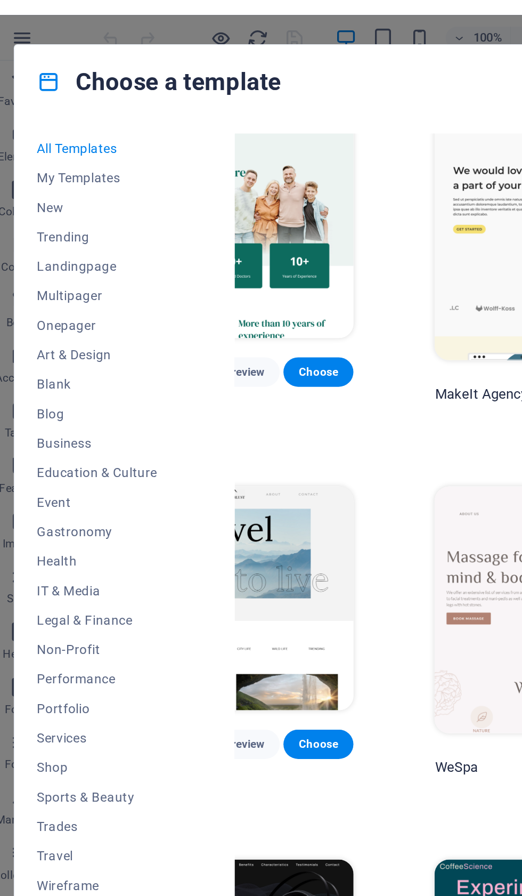
scroll to position [2603, 74]
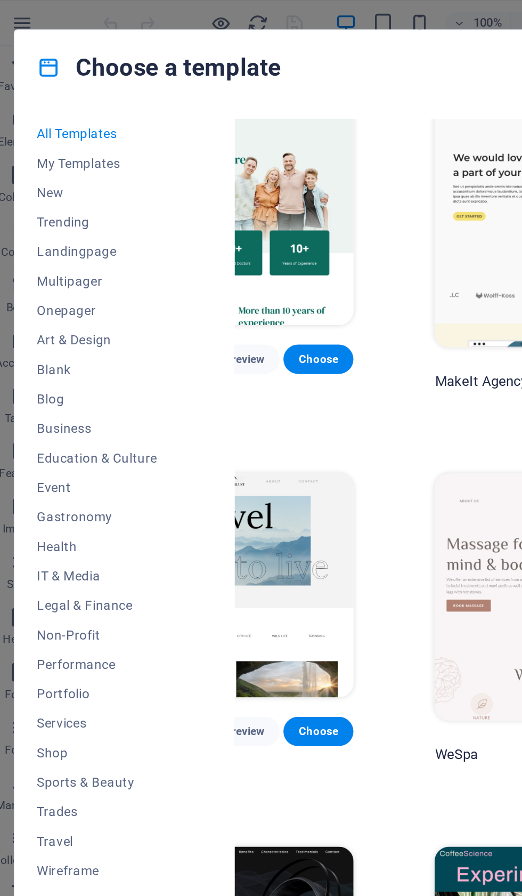
click at [30, 230] on span "Blog" at bounding box center [65, 230] width 70 height 9
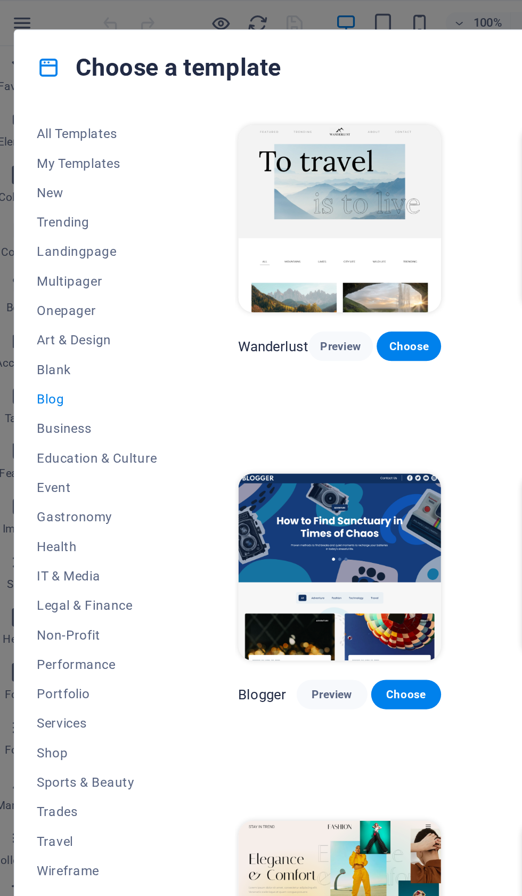
scroll to position [807, 0]
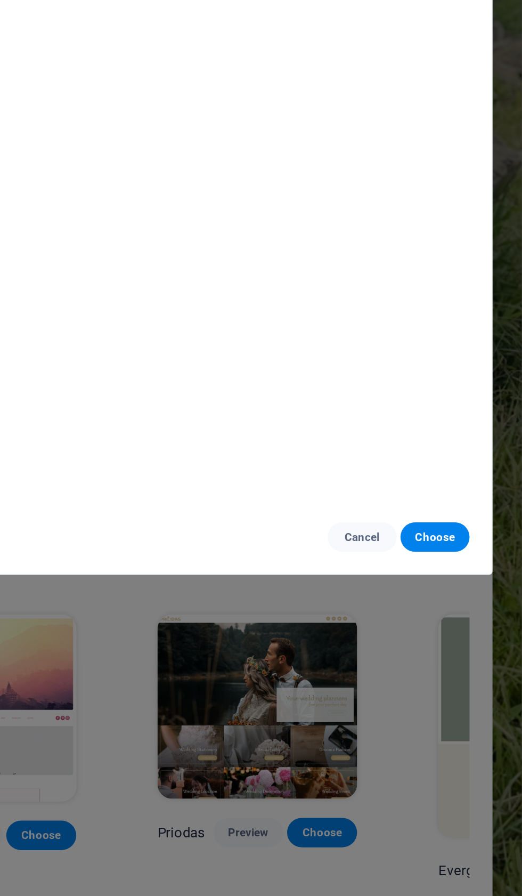
click at [418, 627] on span "Cancel" at bounding box center [429, 631] width 23 height 9
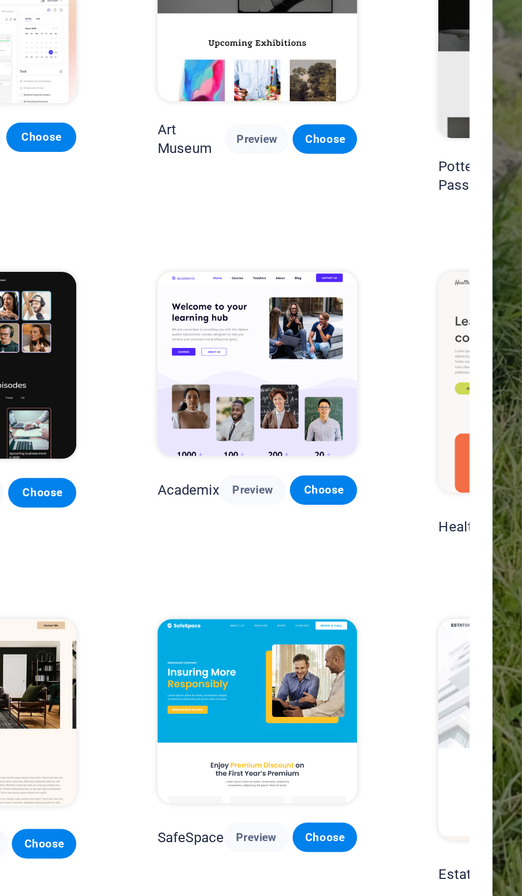
scroll to position [0, 0]
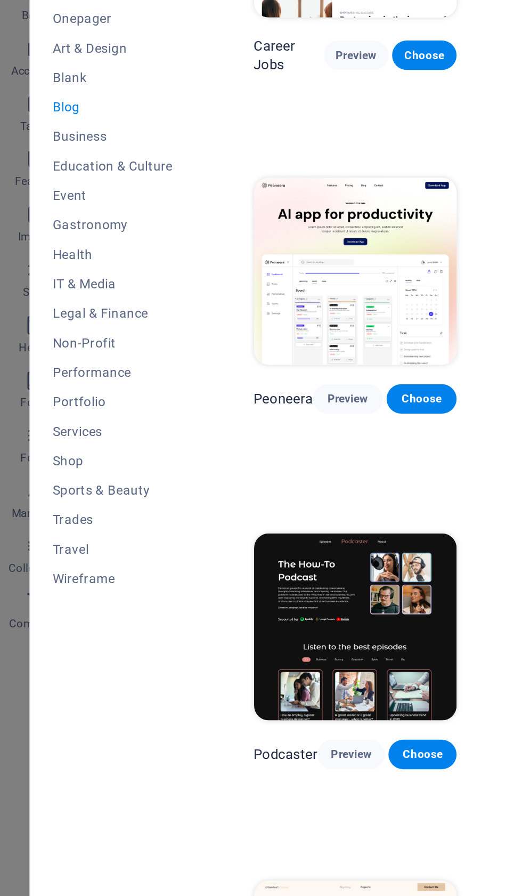
click at [59, 397] on span "Portfolio" at bounding box center [65, 401] width 70 height 9
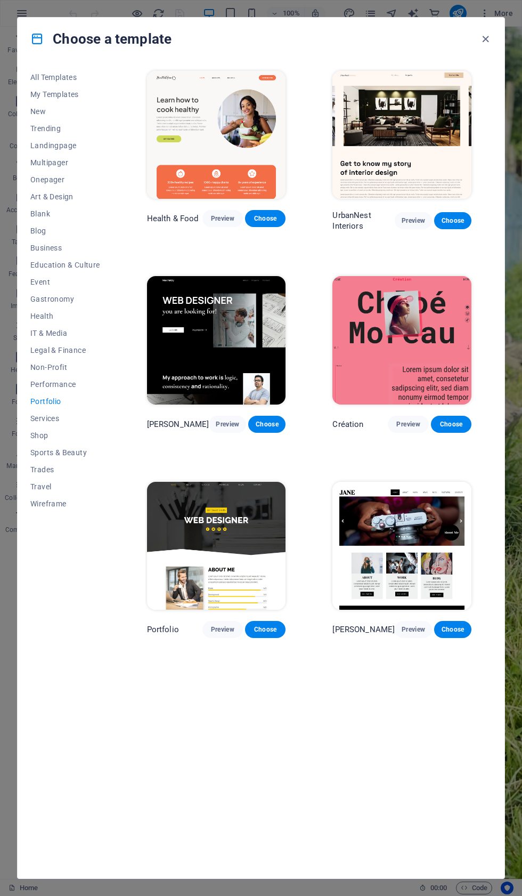
click at [52, 115] on span "New" at bounding box center [65, 111] width 70 height 9
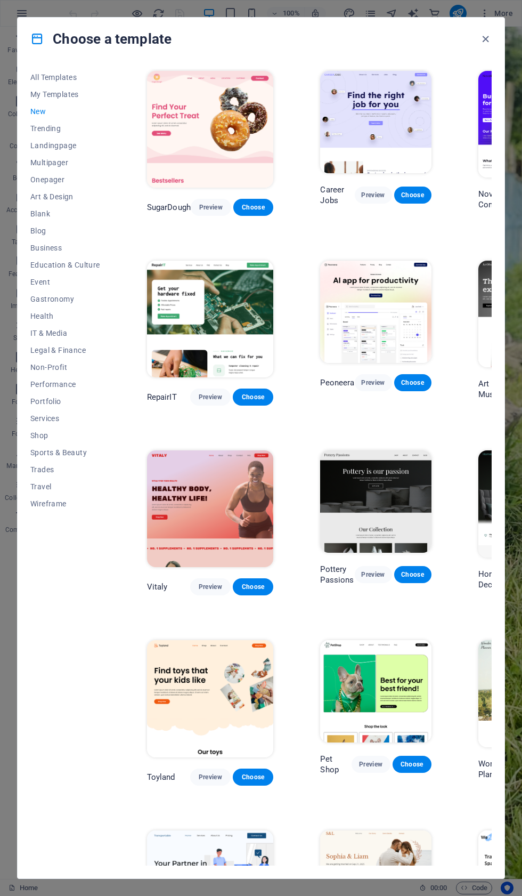
click at [84, 99] on button "My Templates" at bounding box center [65, 94] width 70 height 17
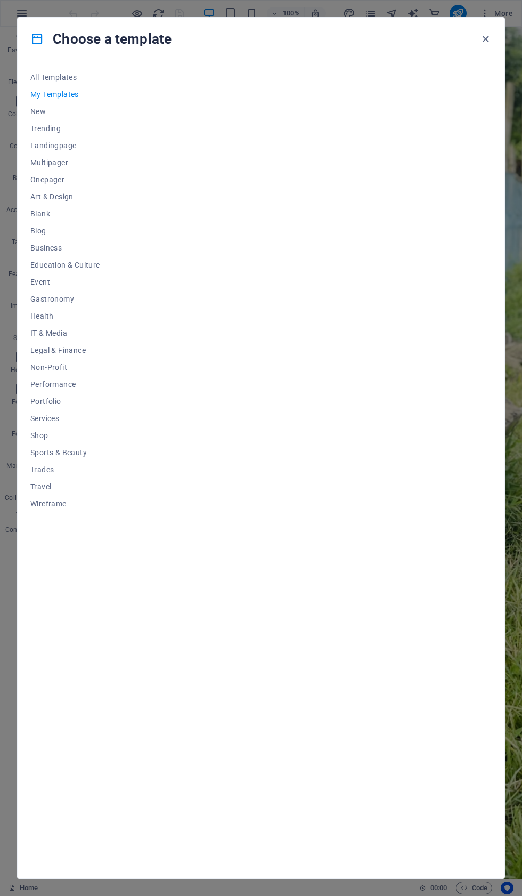
click at [96, 70] on button "All Templates" at bounding box center [65, 77] width 70 height 17
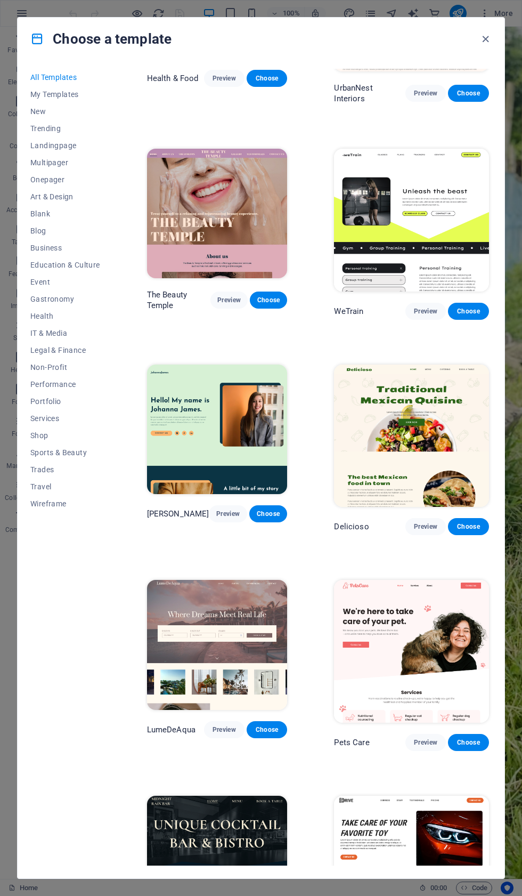
scroll to position [1652, 0]
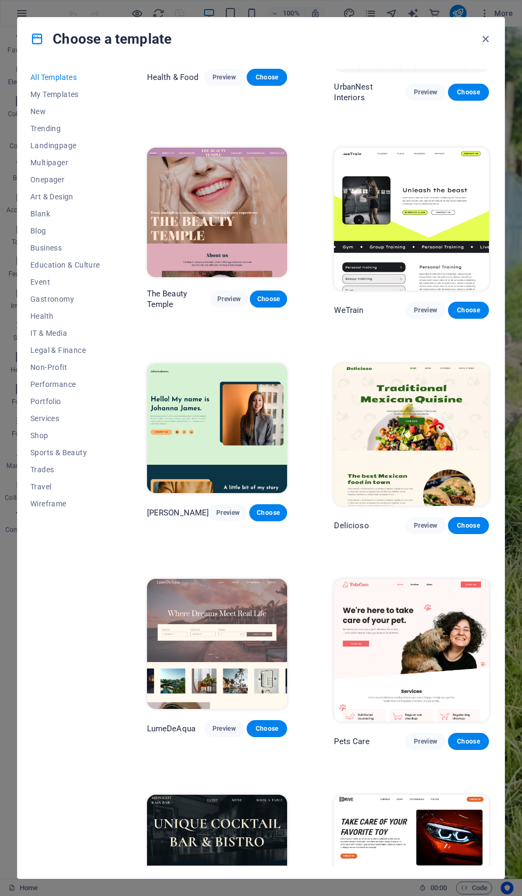
click at [231, 724] on span "Preview" at bounding box center [224, 728] width 23 height 9
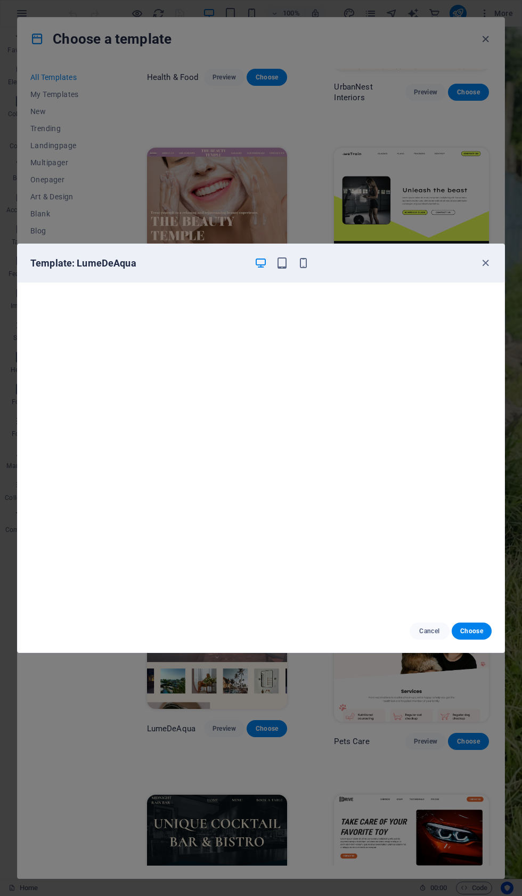
click at [500, 258] on div "Template: LumeDeAqua" at bounding box center [261, 263] width 487 height 38
click at [496, 255] on div "Template: LumeDeAqua" at bounding box center [261, 263] width 487 height 38
click at [486, 268] on icon "button" at bounding box center [486, 263] width 12 height 12
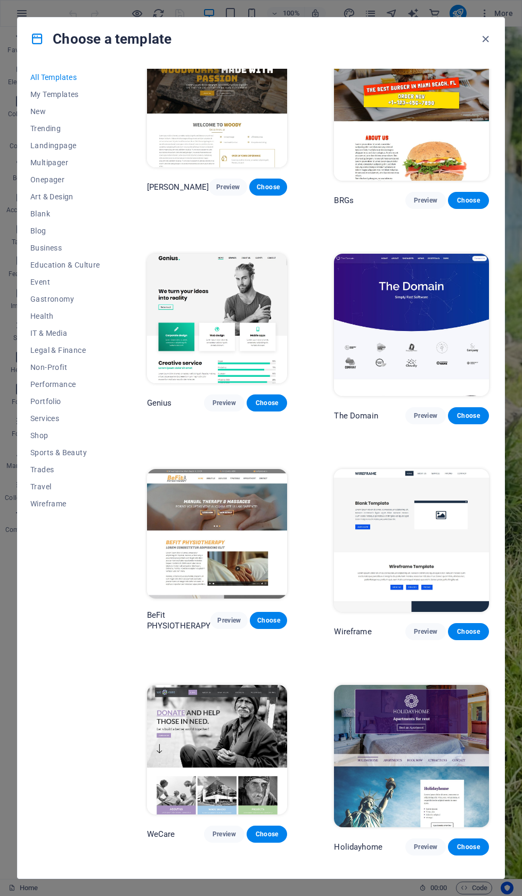
scroll to position [5643, 0]
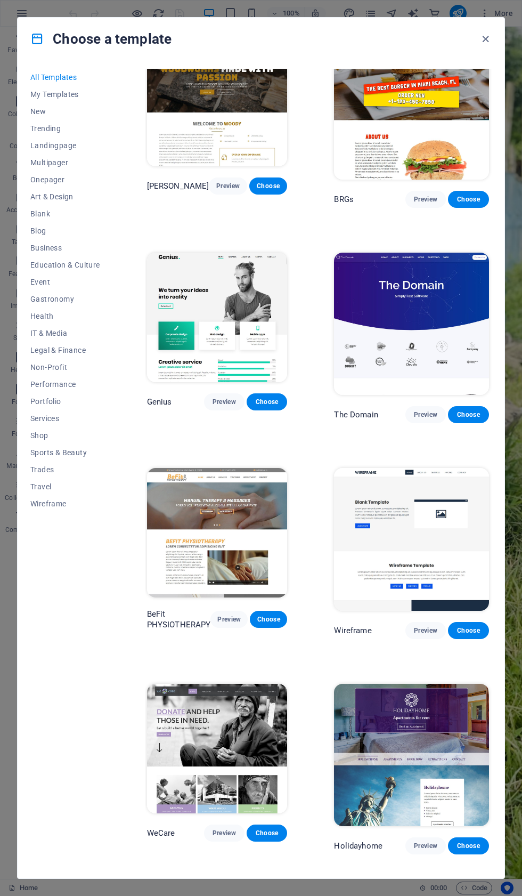
click at [232, 829] on span "Preview" at bounding box center [224, 833] width 23 height 9
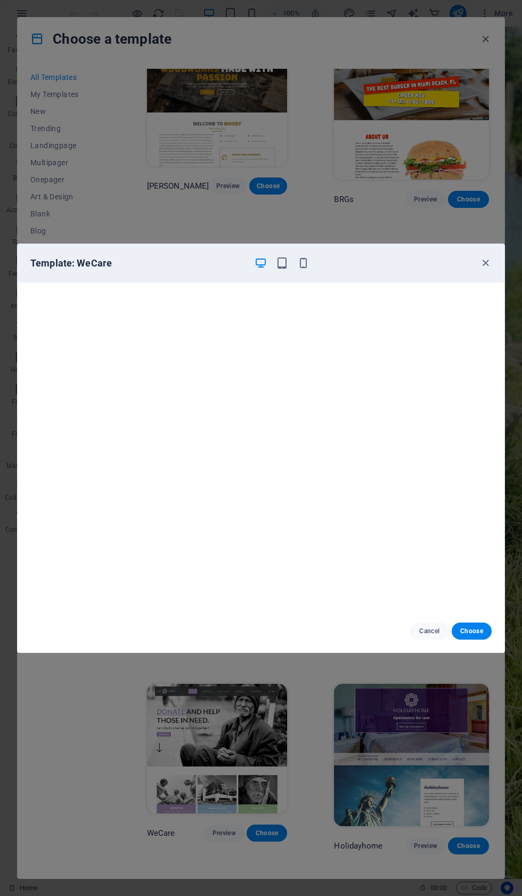
scroll to position [0, 0]
click at [489, 262] on icon "button" at bounding box center [486, 263] width 12 height 12
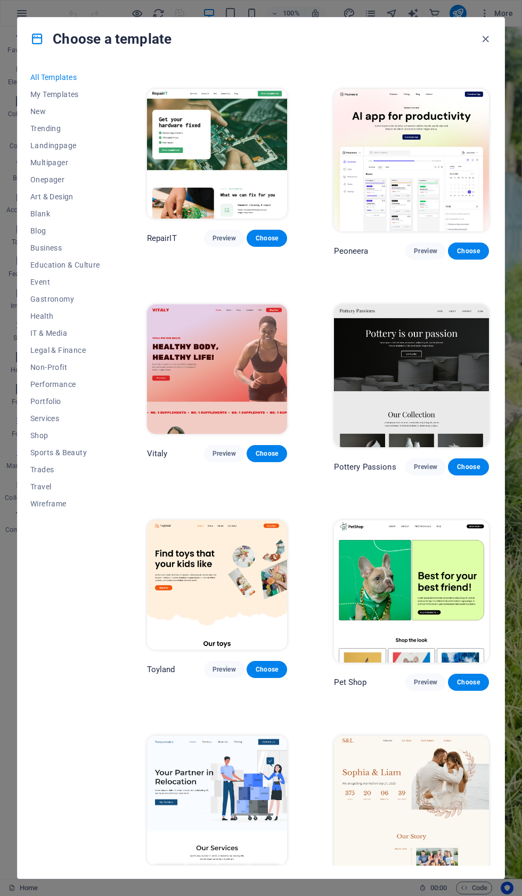
click at [405, 458] on button "Preview" at bounding box center [425, 466] width 40 height 17
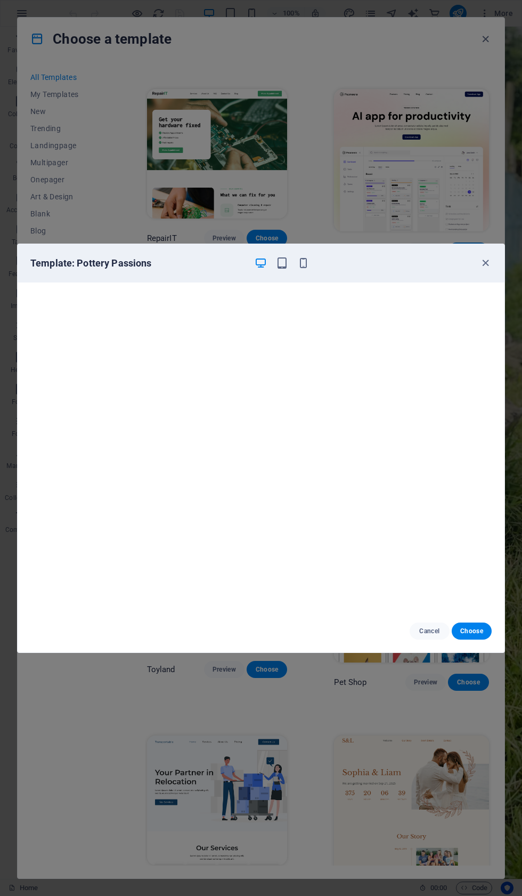
click at [493, 262] on div "Template: Pottery Passions" at bounding box center [261, 263] width 487 height 38
click at [492, 258] on div "Template: Pottery Passions" at bounding box center [261, 263] width 487 height 38
click at [490, 260] on icon "button" at bounding box center [486, 263] width 12 height 12
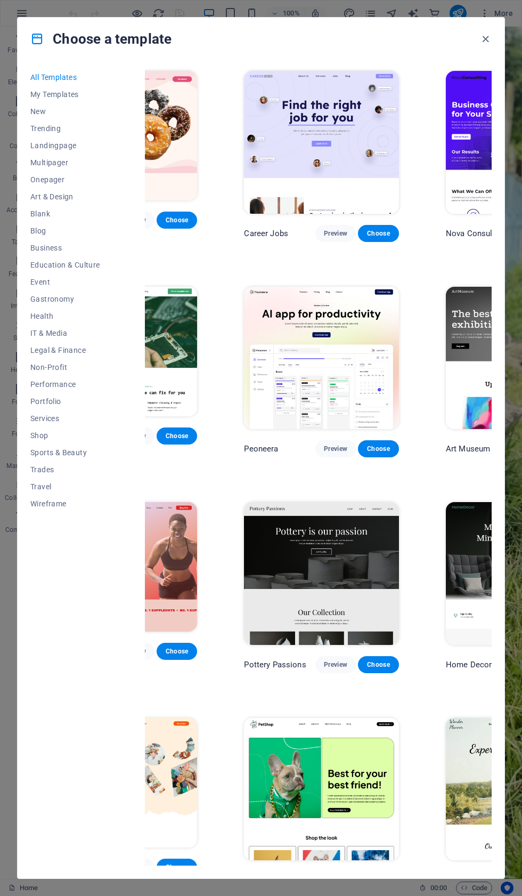
scroll to position [0, 91]
click at [44, 109] on span "New" at bounding box center [65, 111] width 70 height 9
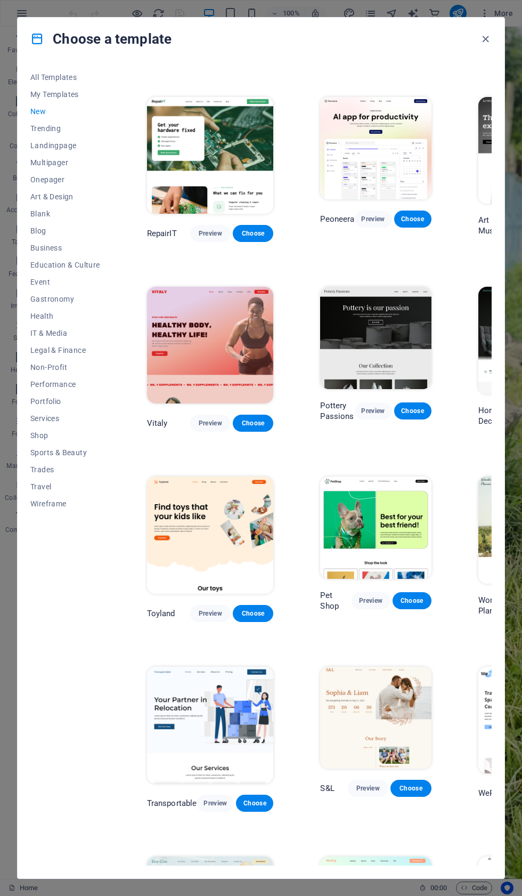
scroll to position [163, 0]
click at [62, 368] on span "Non-Profit" at bounding box center [65, 367] width 70 height 9
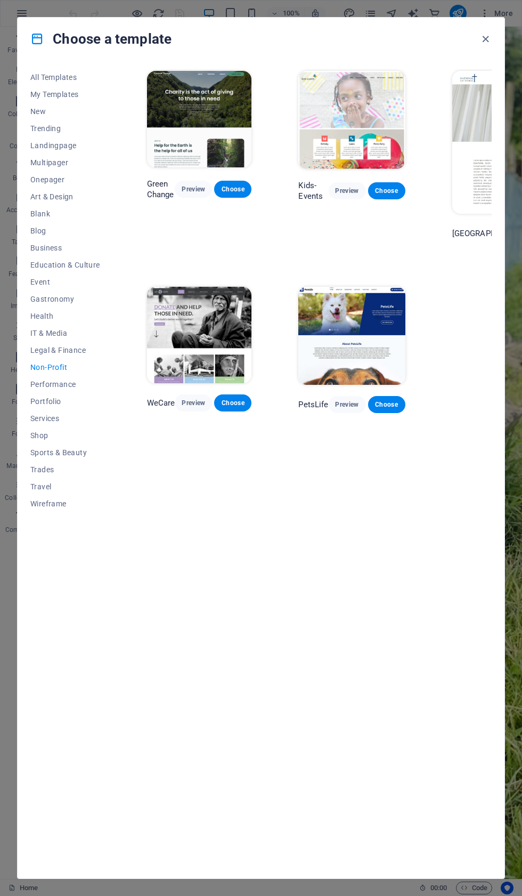
scroll to position [0, 0]
click at [205, 113] on img at bounding box center [199, 119] width 105 height 96
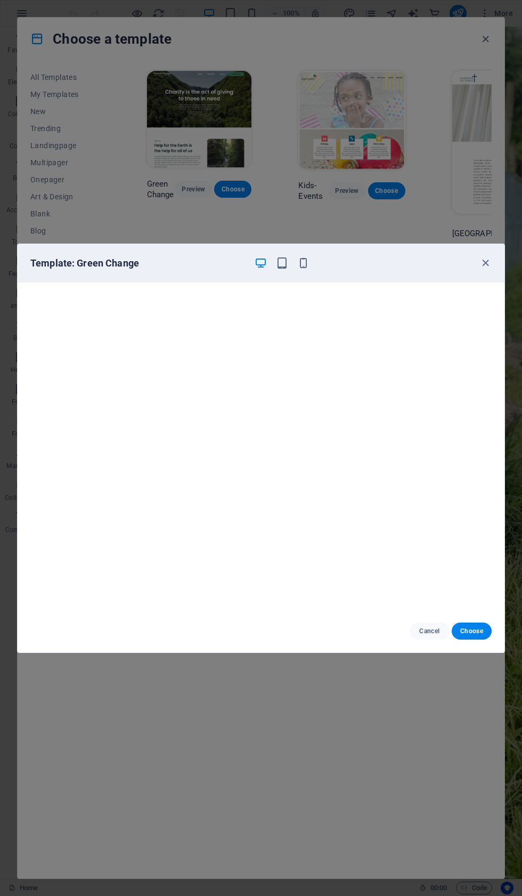
click at [496, 254] on div "Template: Green Change" at bounding box center [261, 263] width 487 height 38
click at [494, 259] on div "Template: Green Change" at bounding box center [261, 263] width 487 height 38
click at [482, 265] on icon "button" at bounding box center [486, 263] width 12 height 12
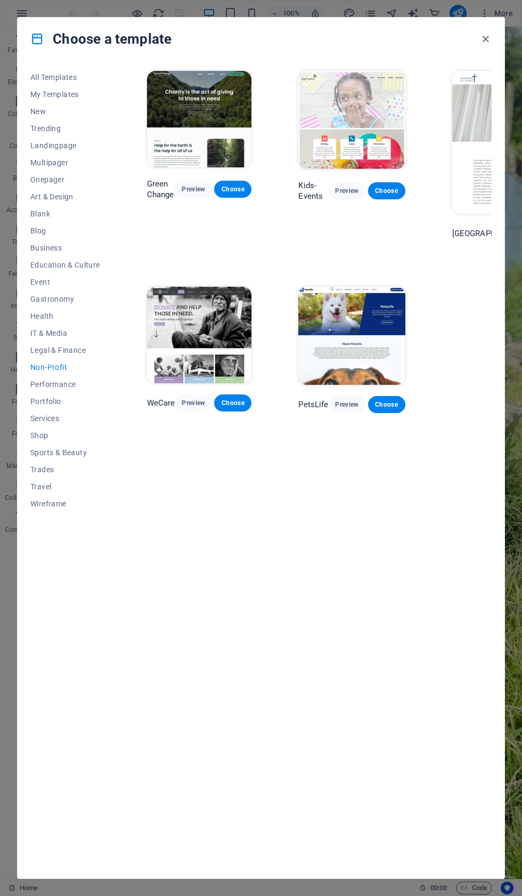
click at [488, 36] on icon "button" at bounding box center [486, 39] width 12 height 12
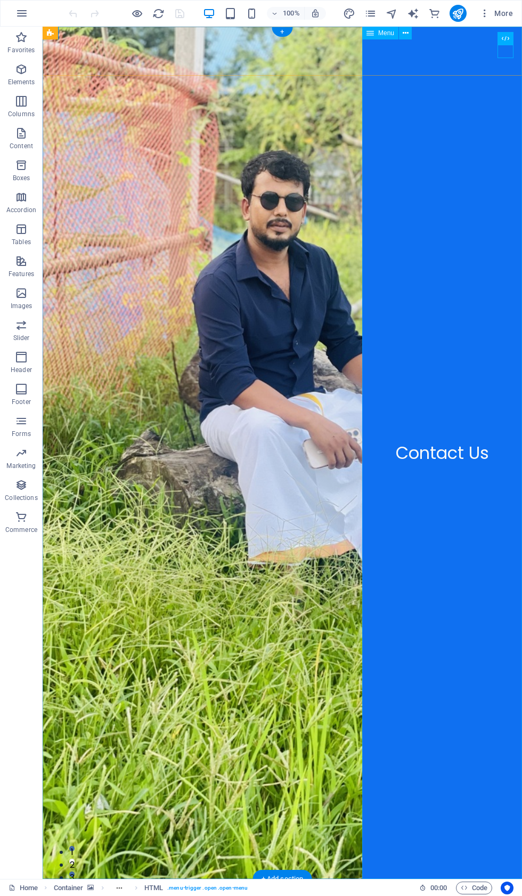
click at [510, 62] on nav "Contact Us" at bounding box center [442, 453] width 160 height 852
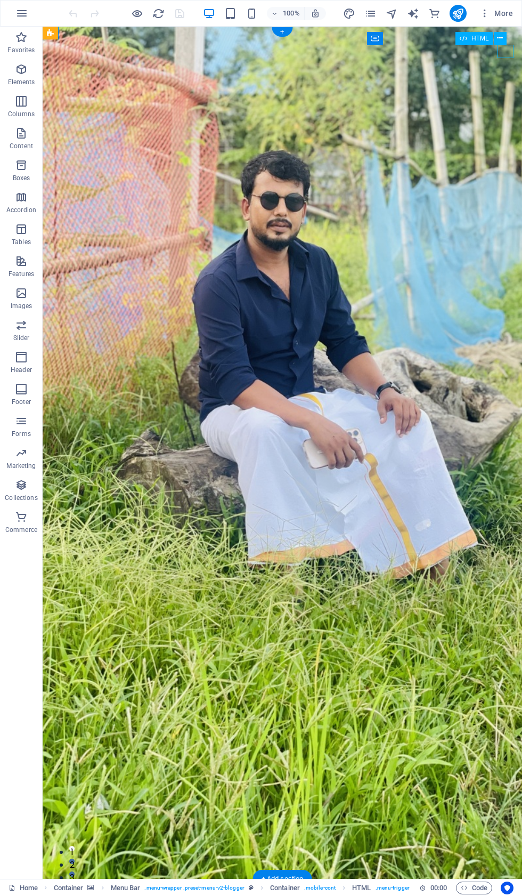
click at [499, 7] on button "More" at bounding box center [496, 13] width 42 height 17
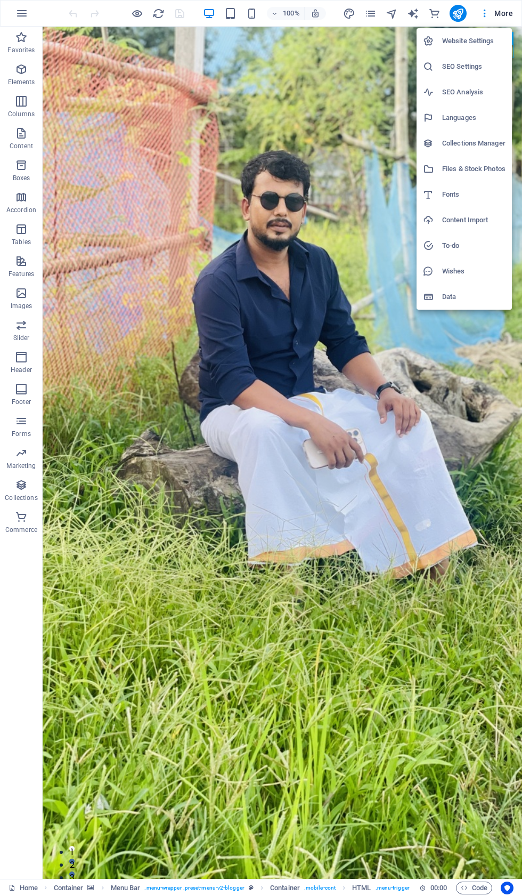
click at [493, 37] on h6 "Website Settings" at bounding box center [473, 41] width 63 height 13
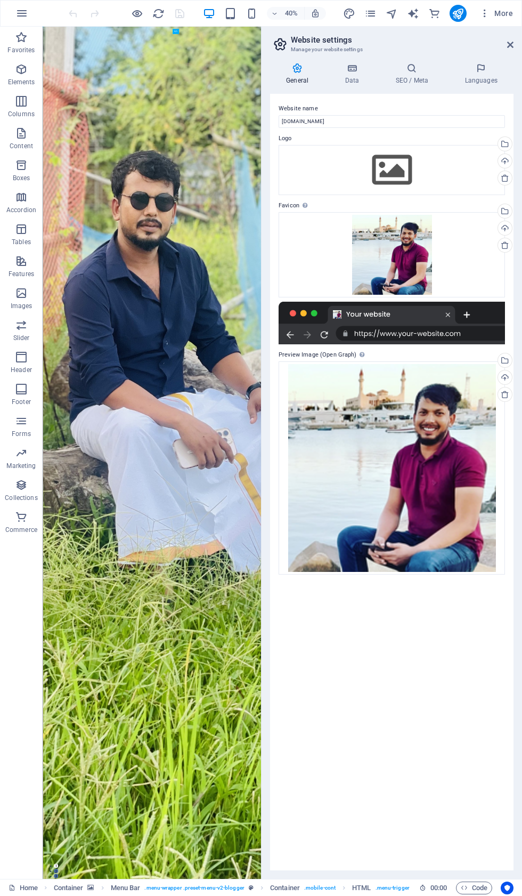
click at [435, 70] on icon at bounding box center [411, 68] width 65 height 11
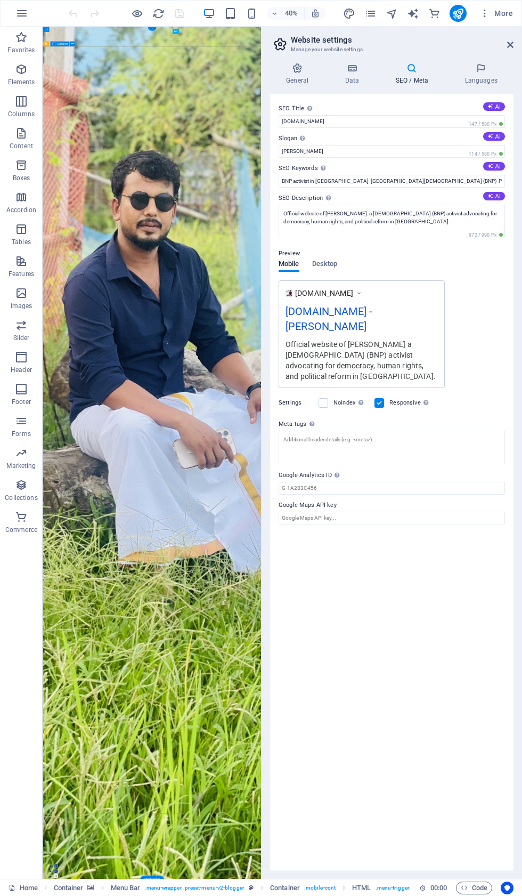
click at [513, 38] on h2 "Website settings" at bounding box center [402, 40] width 223 height 10
click at [510, 45] on icon at bounding box center [510, 44] width 6 height 9
